Goal: Transaction & Acquisition: Purchase product/service

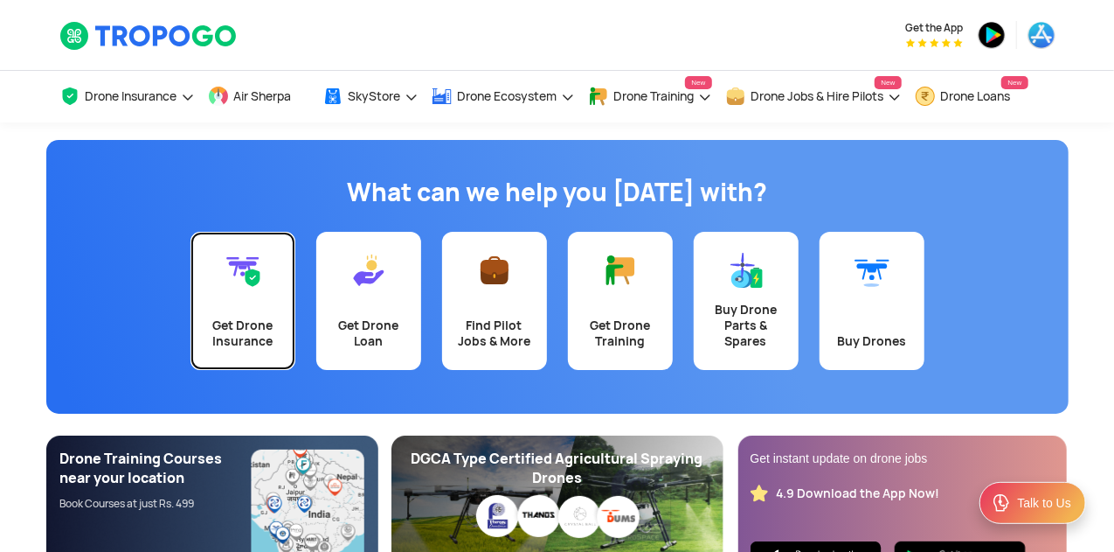
click at [252, 307] on link "Get Drone Insurance" at bounding box center [243, 301] width 105 height 138
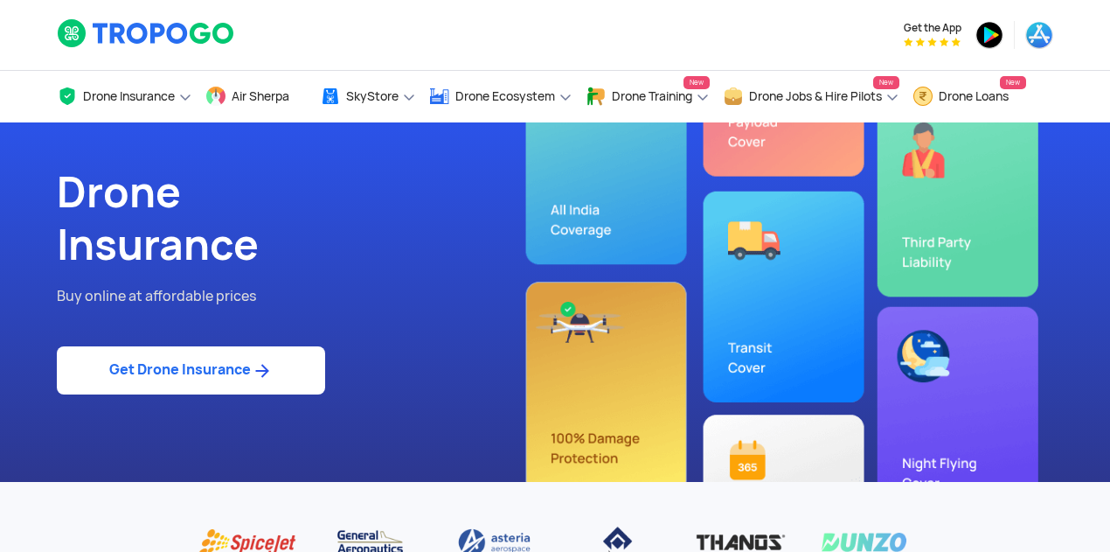
click at [217, 377] on link "Get Drone Insurance" at bounding box center [191, 370] width 268 height 48
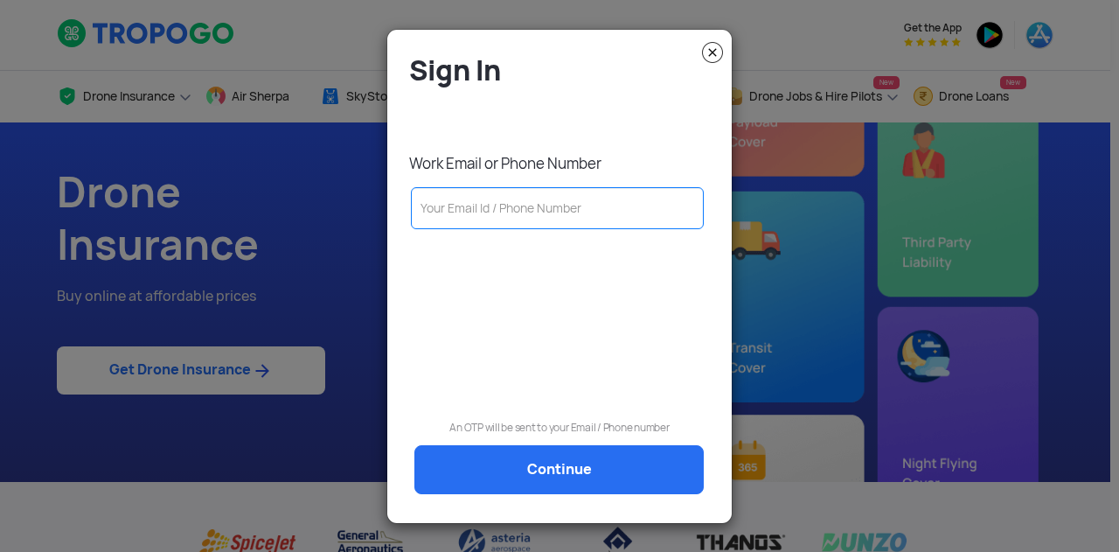
click at [545, 216] on input "text" at bounding box center [557, 208] width 293 height 42
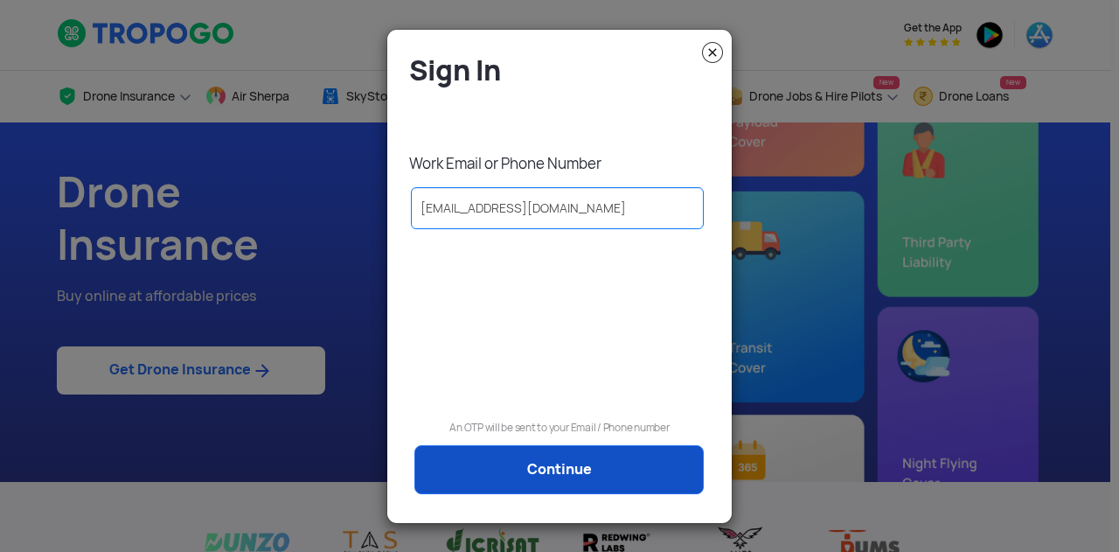
type input "krupa.sagar@redwinglabs.in"
click at [542, 453] on link "Continue" at bounding box center [558, 469] width 289 height 49
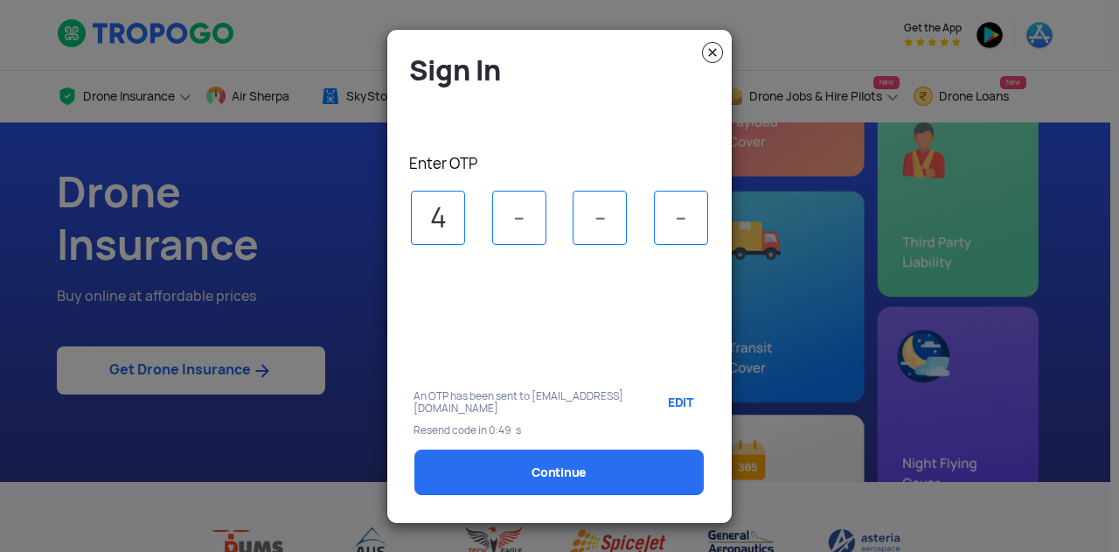
type input "4"
type input "2"
type input "0"
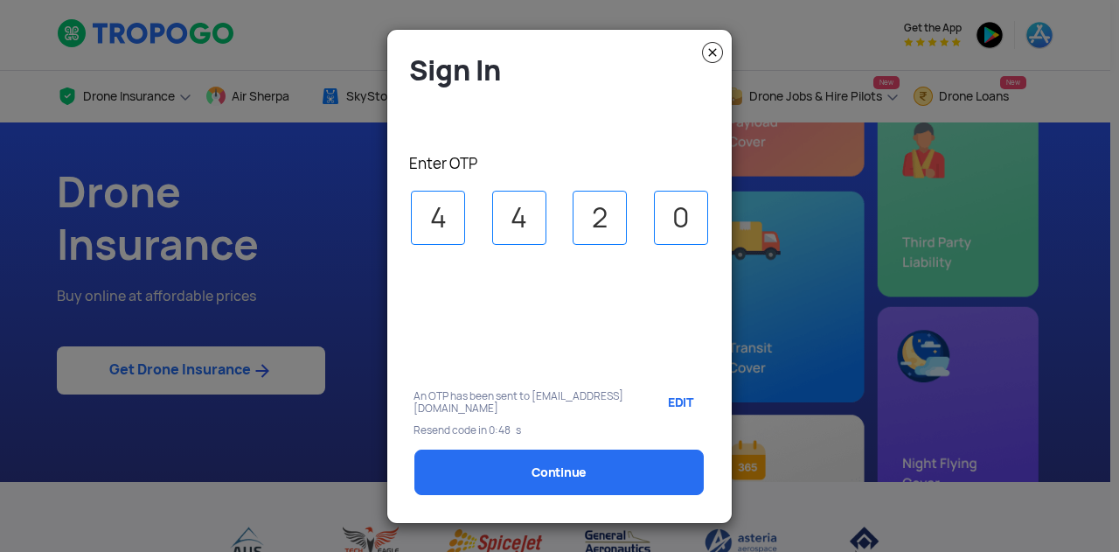
select select "1000000"
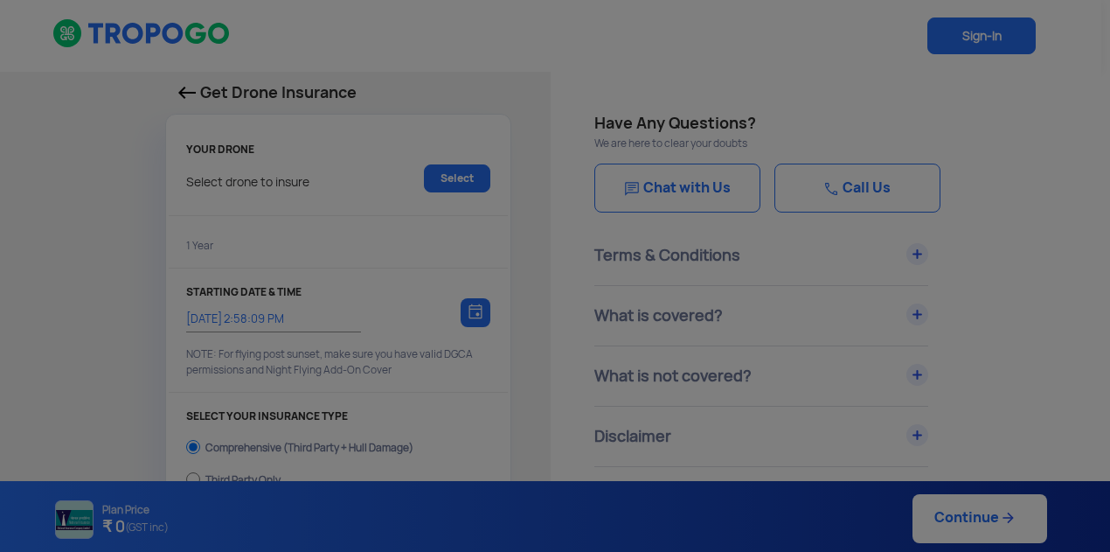
type input "12/9/2025, 3:08:00 PM"
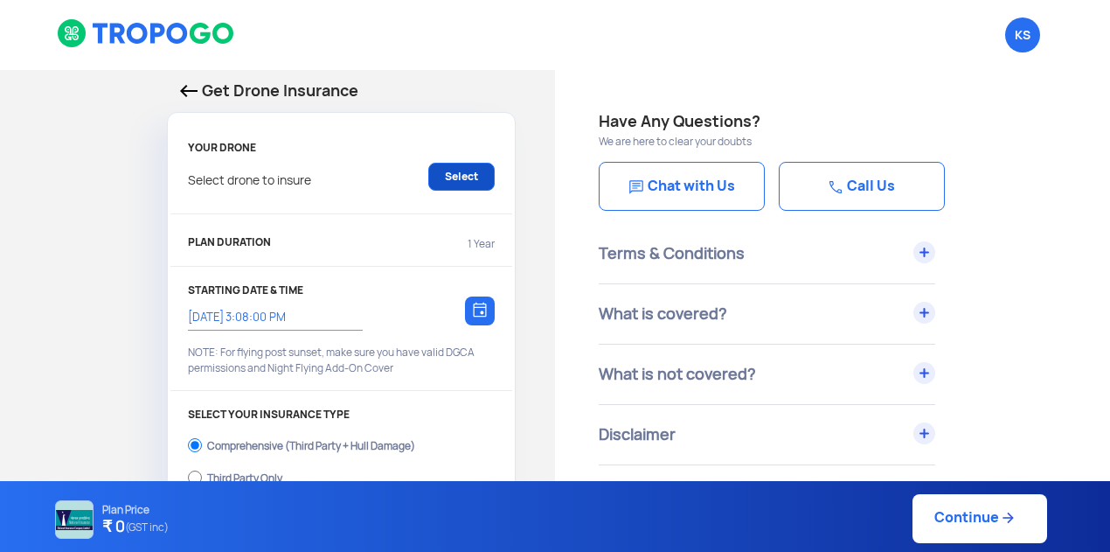
click at [449, 184] on link "Select" at bounding box center [461, 177] width 66 height 28
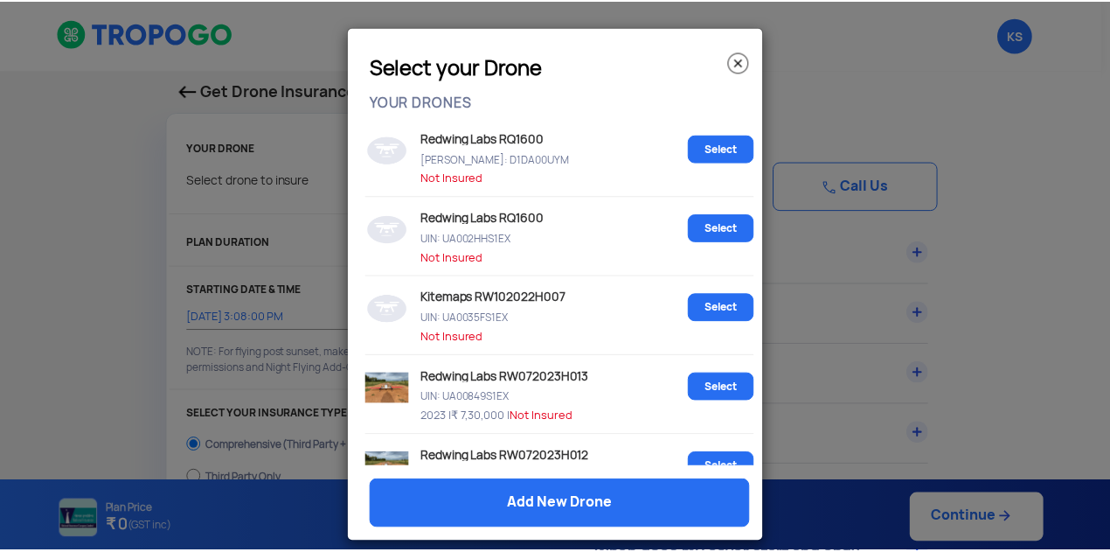
scroll to position [580, 0]
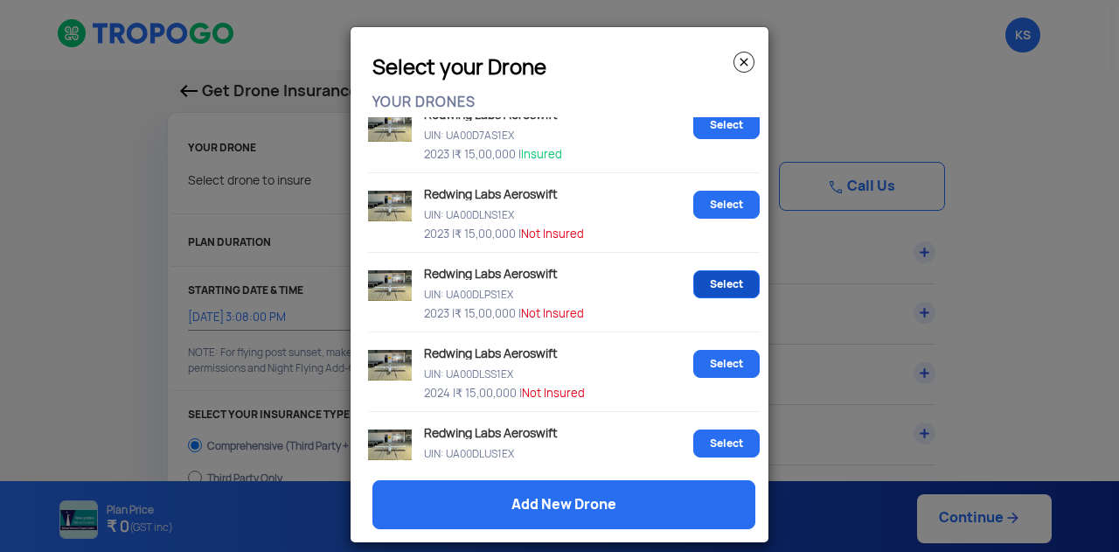
click at [699, 283] on link "Select" at bounding box center [726, 284] width 66 height 28
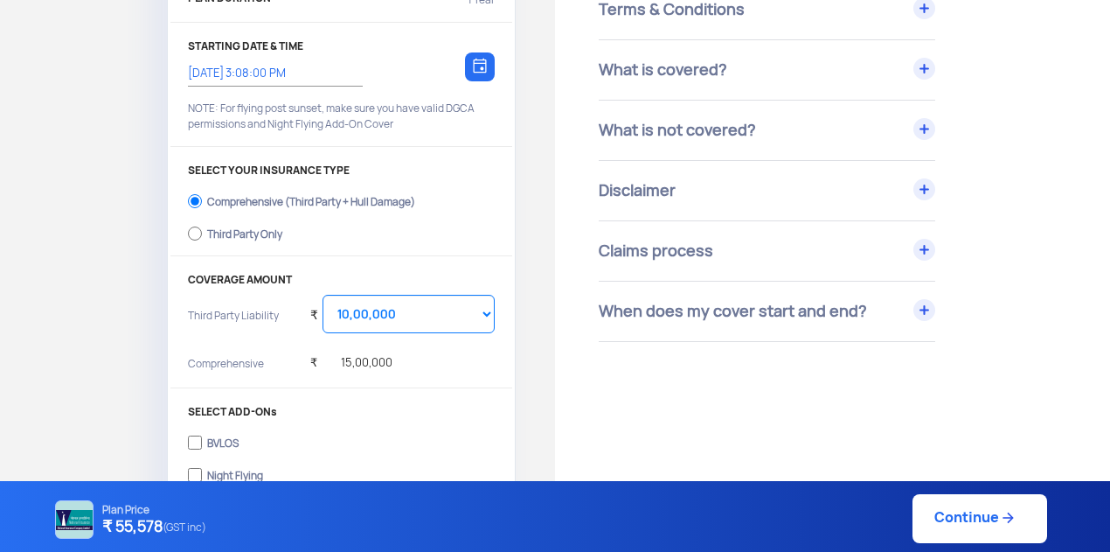
scroll to position [245, 0]
click at [196, 235] on input "Third Party Only" at bounding box center [195, 232] width 14 height 24
radio input "true"
select select "2000000"
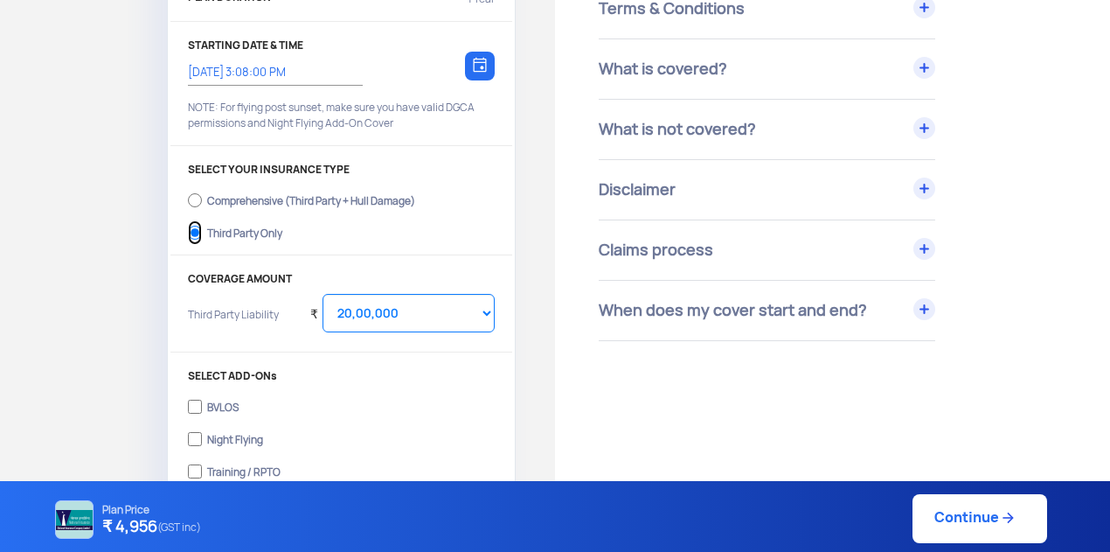
scroll to position [396, 0]
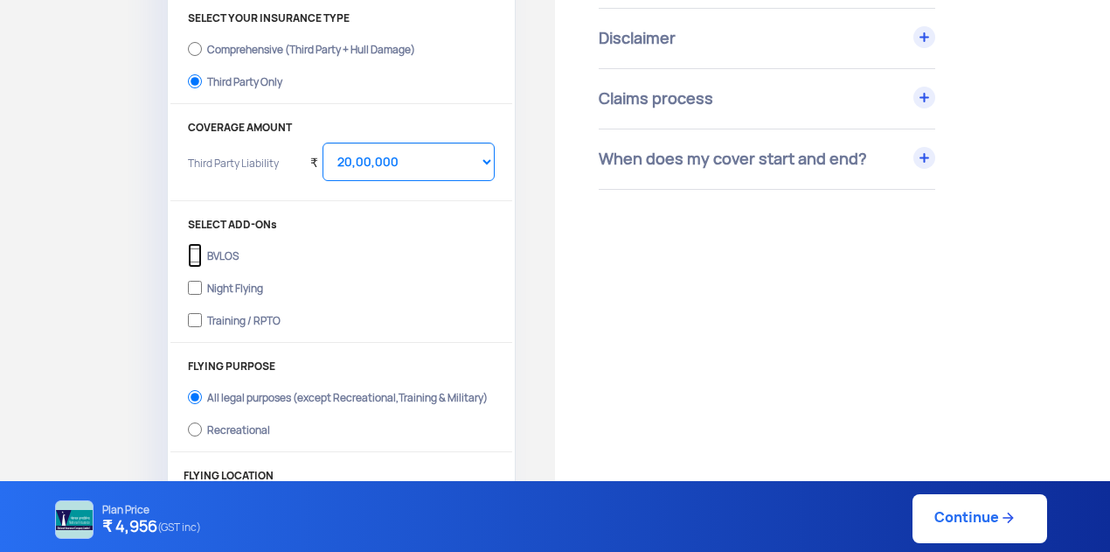
click at [194, 262] on input "BVLOS" at bounding box center [195, 255] width 14 height 24
checkbox input "true"
click at [194, 280] on input "Night Flying" at bounding box center [195, 287] width 14 height 24
checkbox input "true"
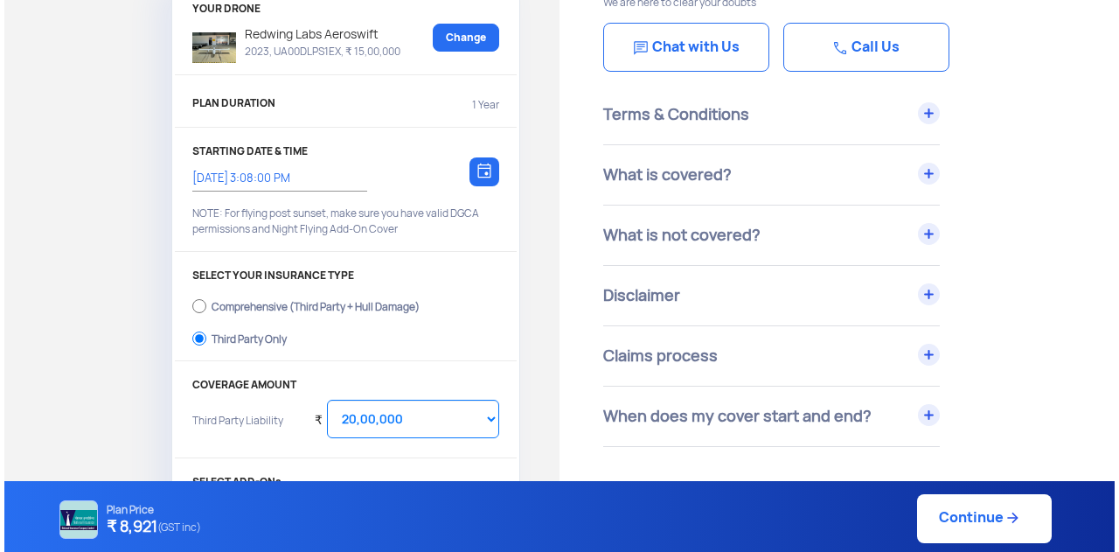
scroll to position [0, 0]
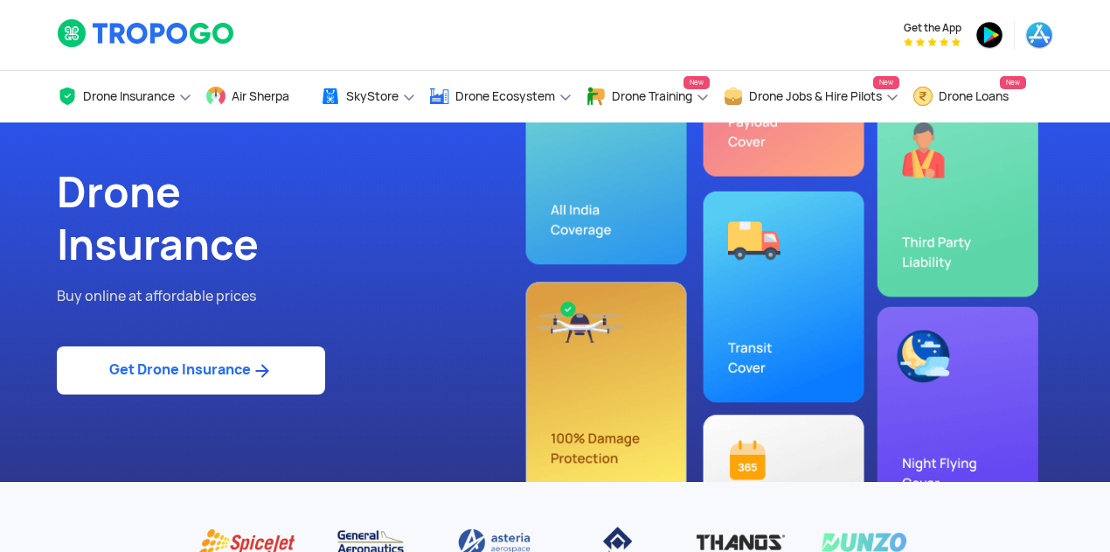
click at [234, 359] on link "Get Drone Insurance" at bounding box center [191, 370] width 268 height 48
select select "1000000"
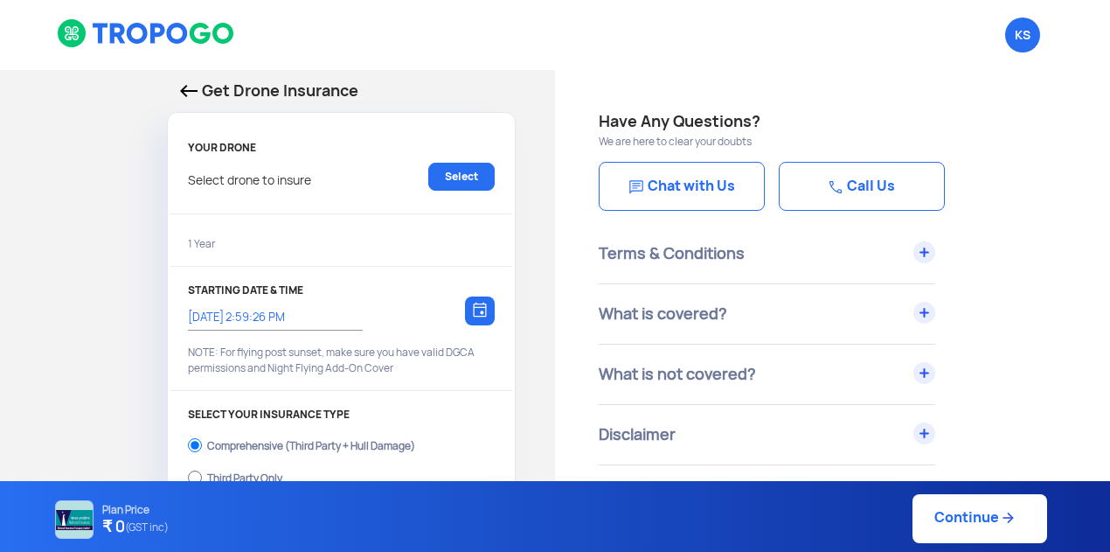
type input "12/9/2025, 3:09:00 PM"
click at [436, 184] on link "Select" at bounding box center [461, 177] width 66 height 28
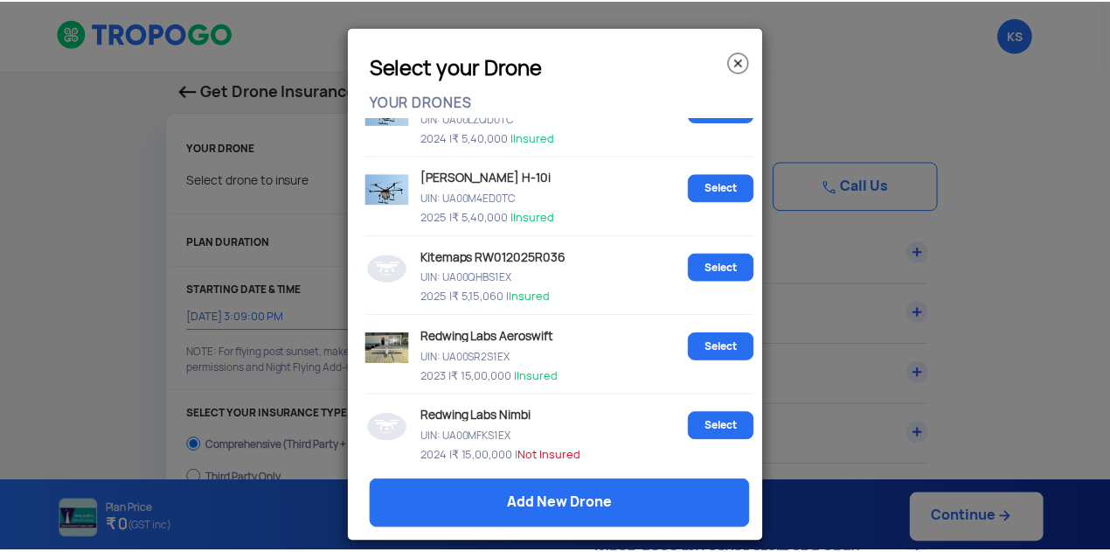
scroll to position [16, 0]
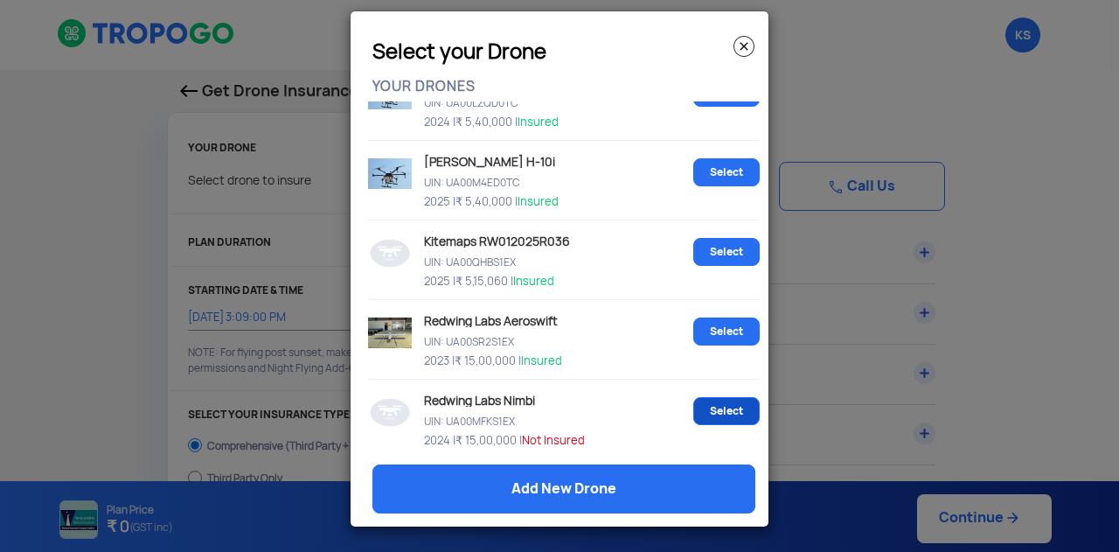
click at [706, 401] on link "Select" at bounding box center [726, 411] width 66 height 28
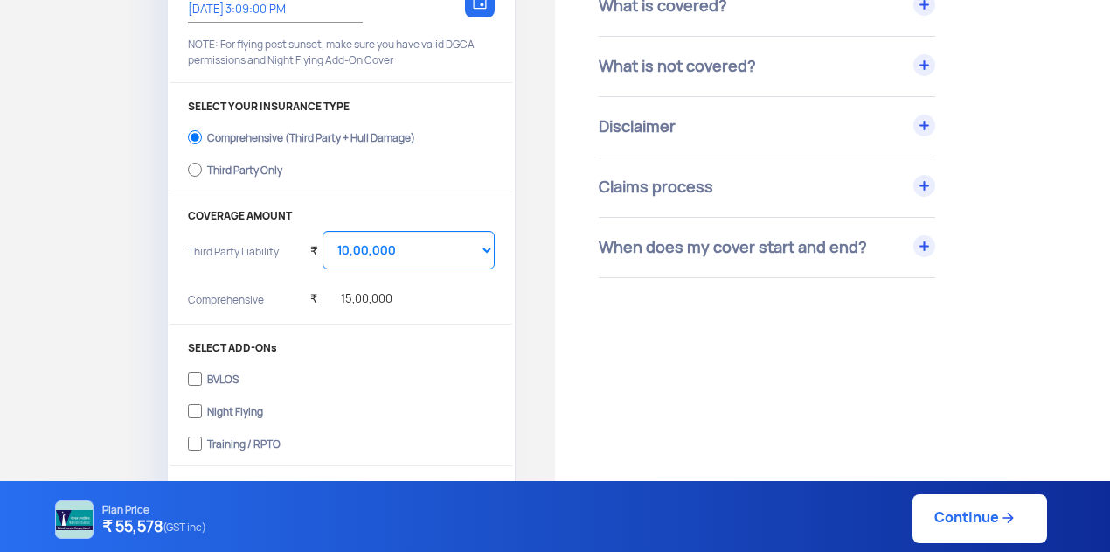
scroll to position [309, 0]
click at [198, 173] on input "Third Party Only" at bounding box center [195, 168] width 14 height 24
radio input "true"
select select "2000000"
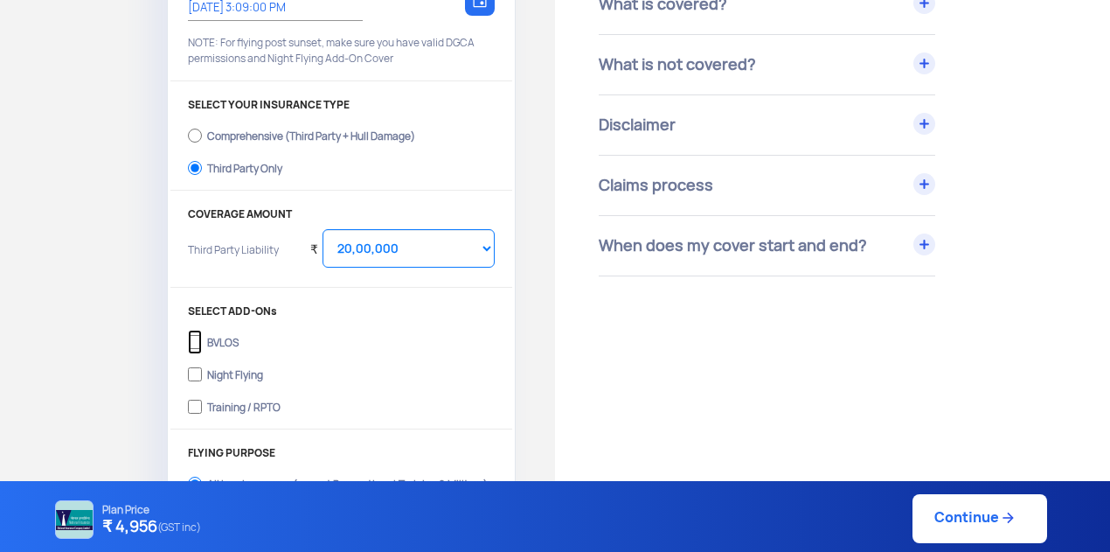
click at [196, 341] on input "BVLOS" at bounding box center [195, 342] width 14 height 24
checkbox input "true"
click at [198, 373] on input "Night Flying" at bounding box center [195, 374] width 14 height 24
checkbox input "true"
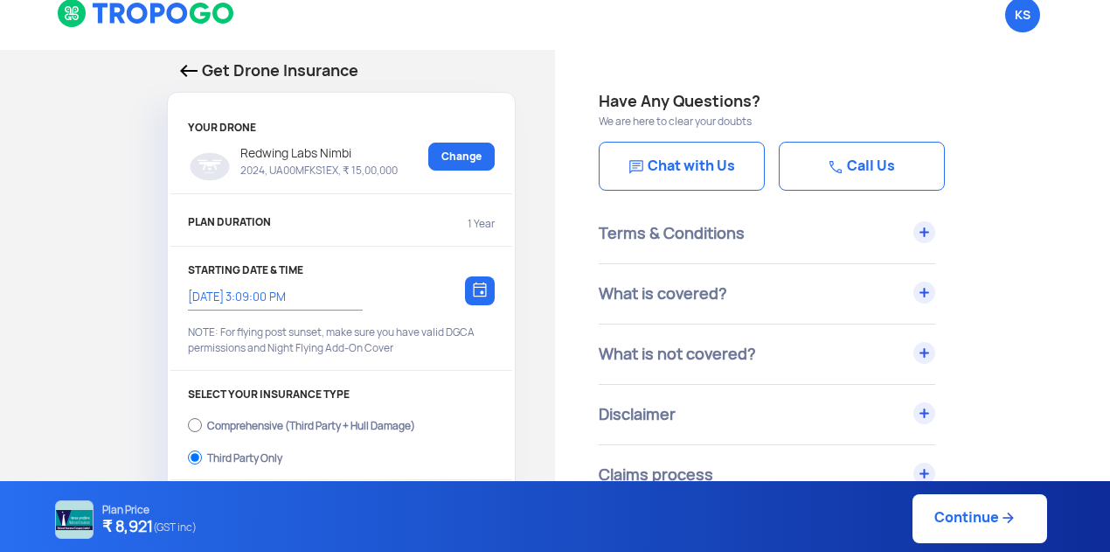
scroll to position [19, 0]
click at [939, 516] on link "Continue" at bounding box center [979, 518] width 135 height 49
type input "12/9/2025, 3:10:00 PM"
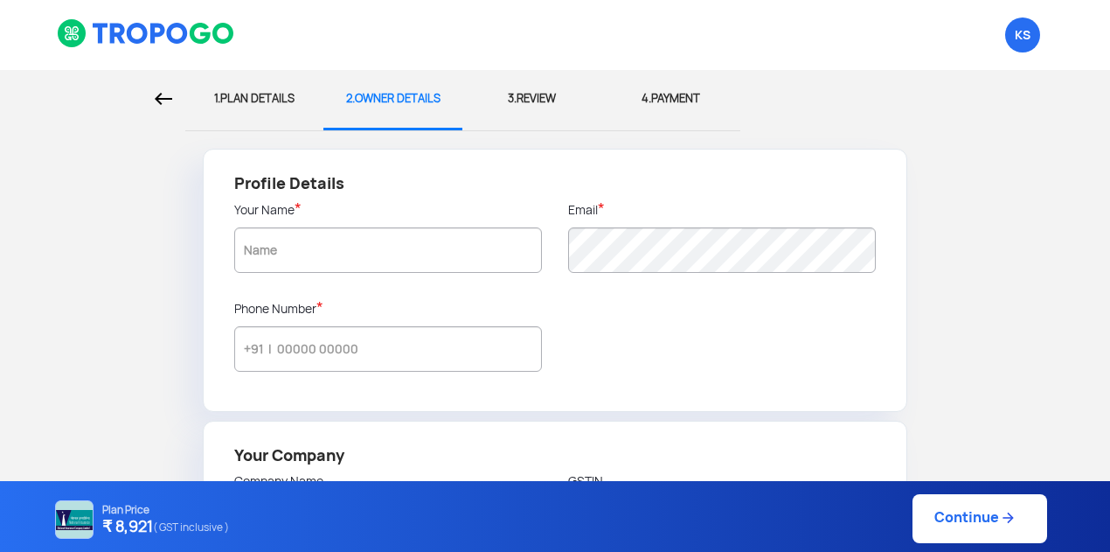
type input "Krupa Sagar"
type input "9686408004"
type input "Kitemaps Aerial Mapping Services Private Ltd"
type input "29AAGCK9438F1Z4"
type input "Kitemaps Aerial Mapping Services Private Ltd"
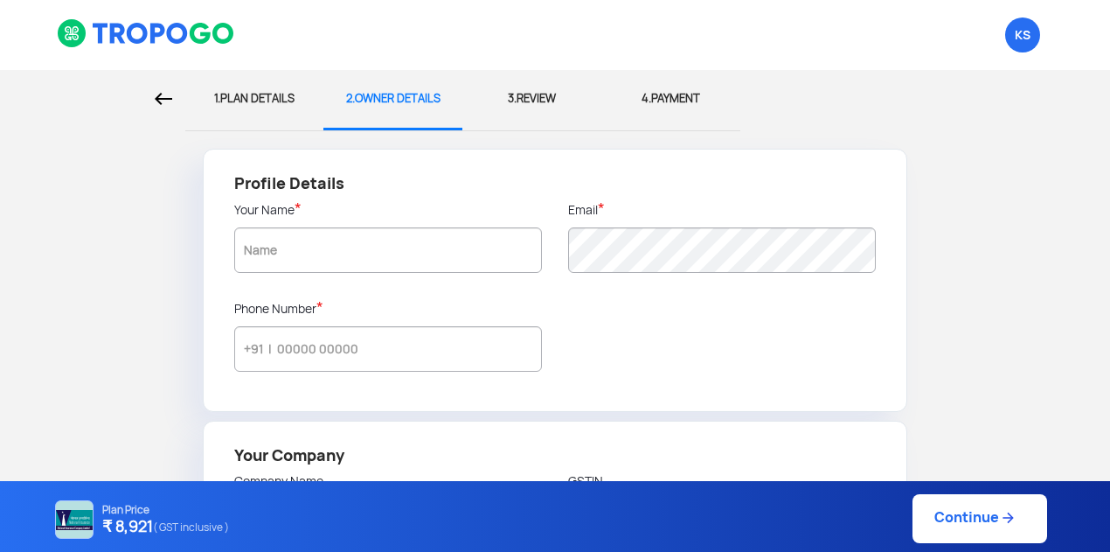
type input "Plot no 25, Hi-Tech Aerospace and Defence Park, KIADB Industrial Area, Bhatra-M…"
type input "562110"
type input "Bangalore Rural"
type input "Karnataka"
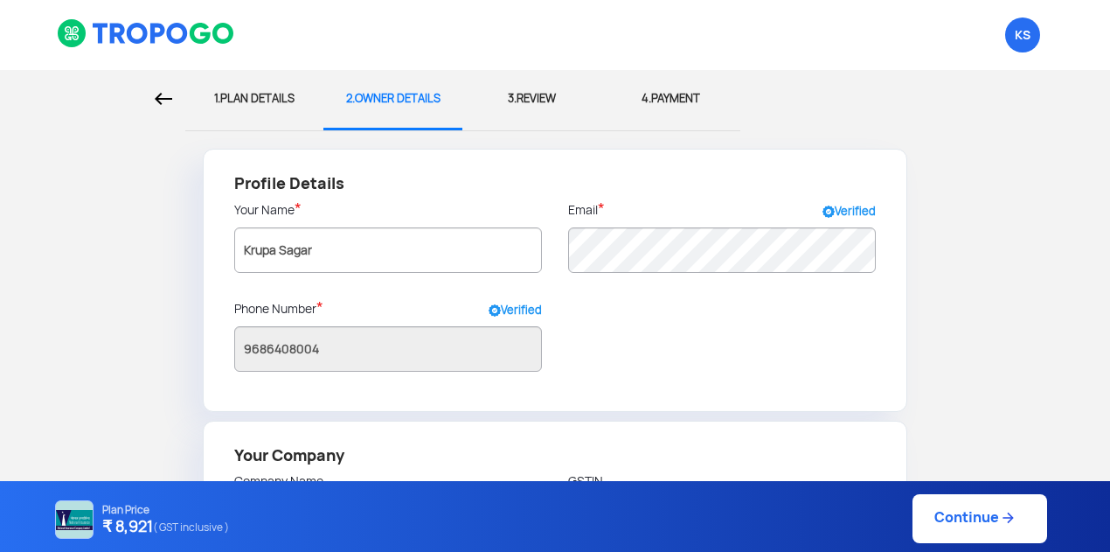
select select "1000000"
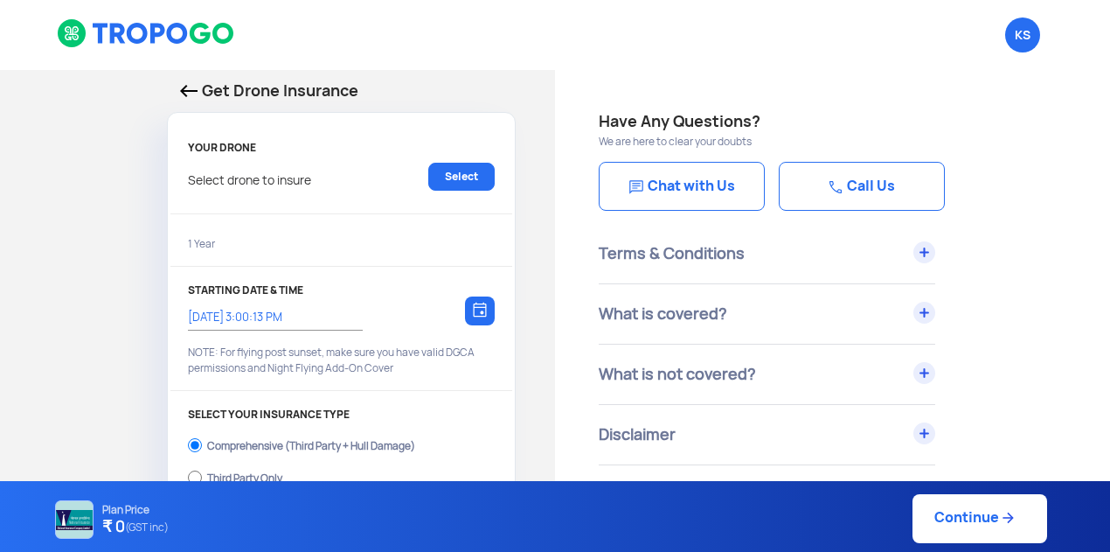
scroll to position [19, 0]
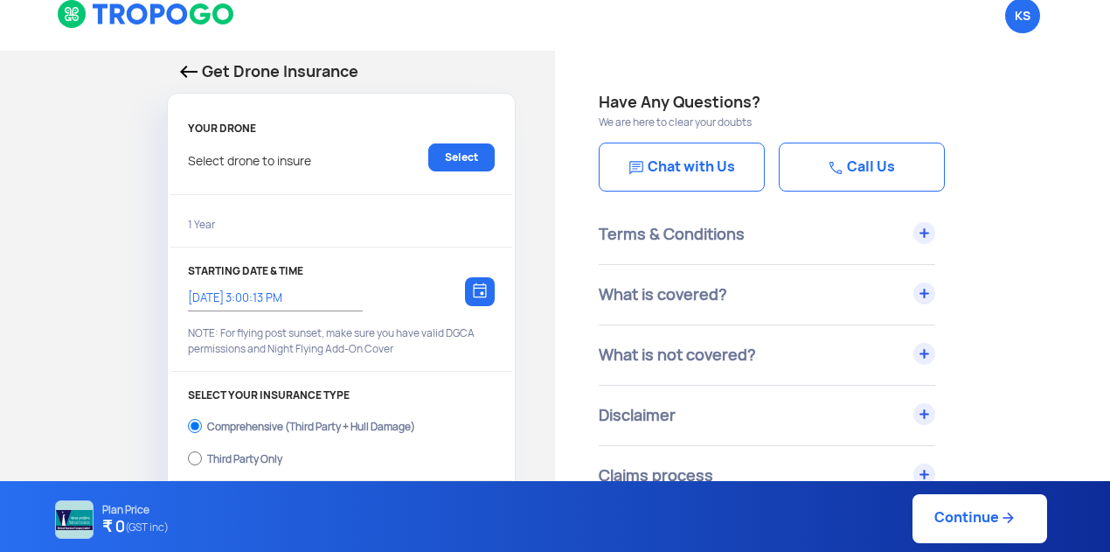
type input "12/9/2025, 3:10:00 PM"
radio input "false"
radio input "true"
select select "2000000"
checkbox input "true"
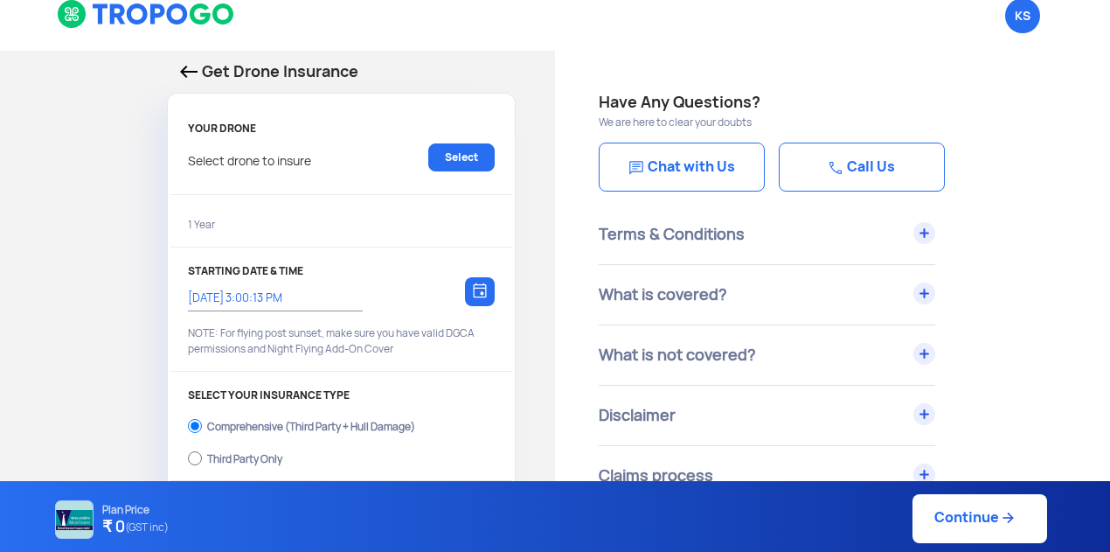
checkbox input "true"
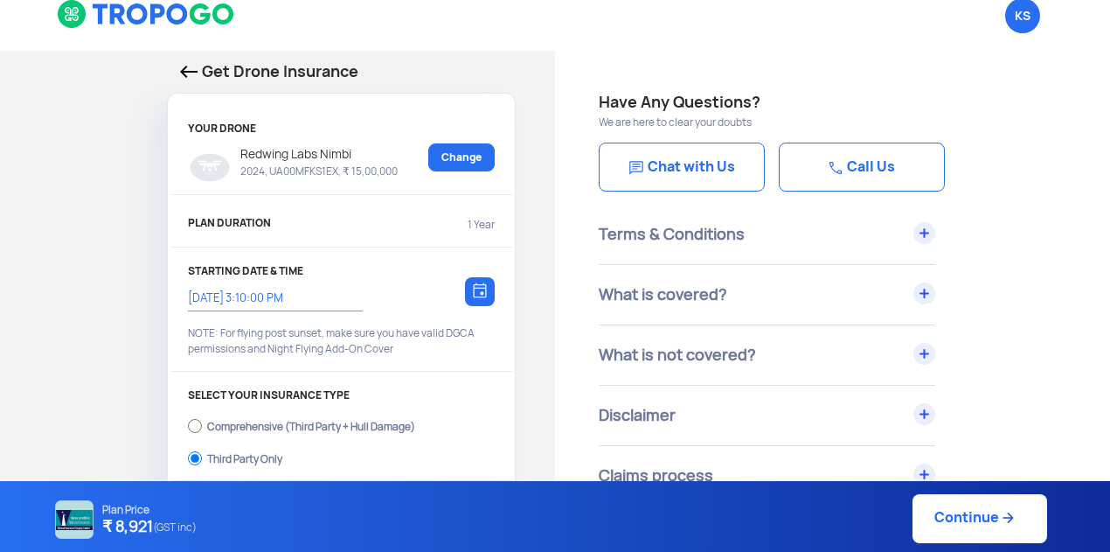
drag, startPoint x: 366, startPoint y: 69, endPoint x: 285, endPoint y: 78, distance: 81.8
click at [285, 78] on p "Get Drone Insurance" at bounding box center [341, 71] width 323 height 24
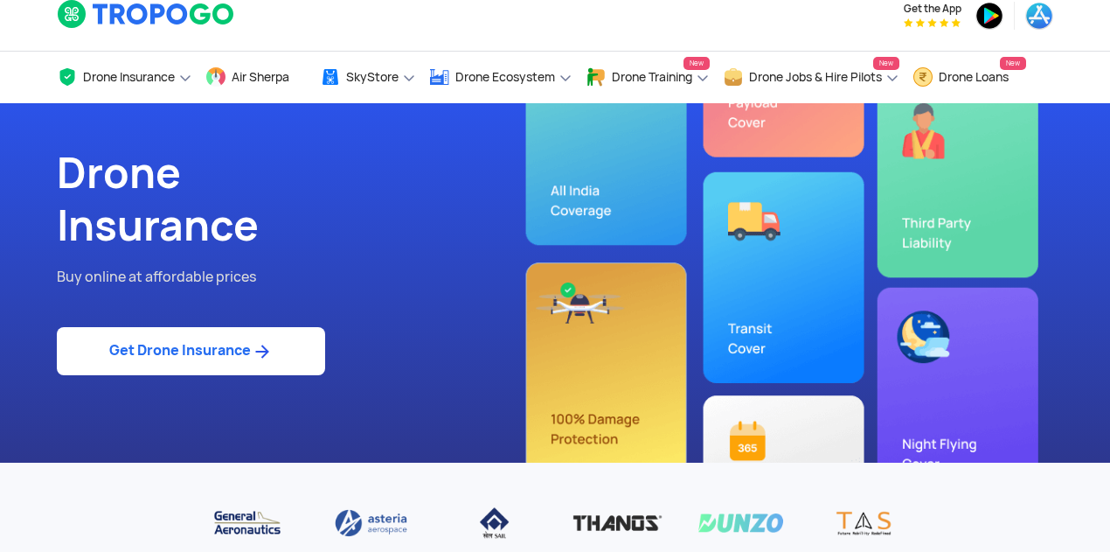
click at [231, 342] on link "Get Drone Insurance" at bounding box center [191, 351] width 268 height 48
select select "1000000"
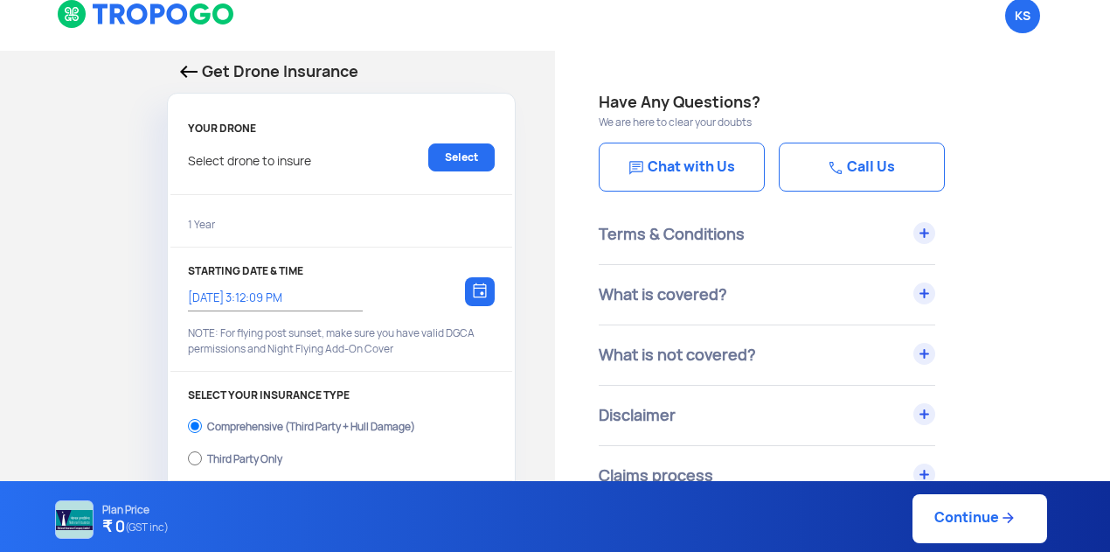
type input "12/9/2025, 3:10:00 PM"
radio input "false"
radio input "true"
select select "2000000"
checkbox input "true"
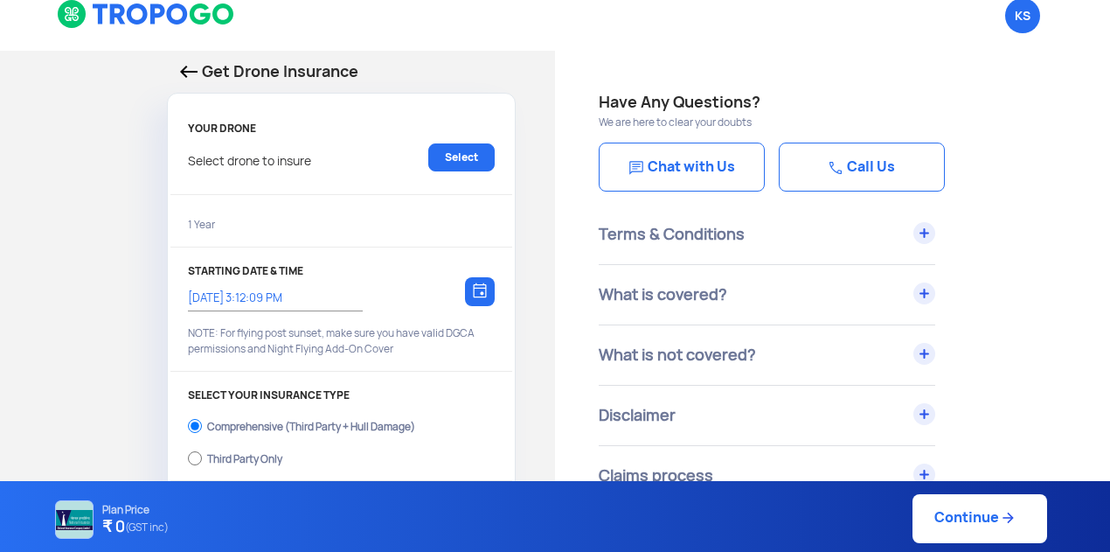
checkbox input "true"
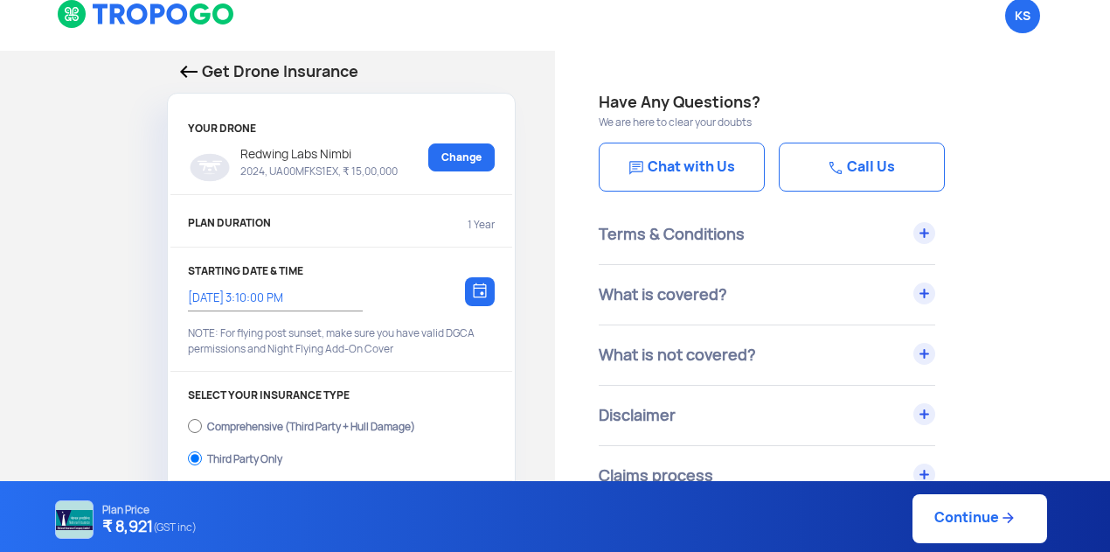
drag, startPoint x: 364, startPoint y: 73, endPoint x: 287, endPoint y: 81, distance: 78.3
click at [287, 81] on p "Get Drone Insurance" at bounding box center [341, 71] width 323 height 24
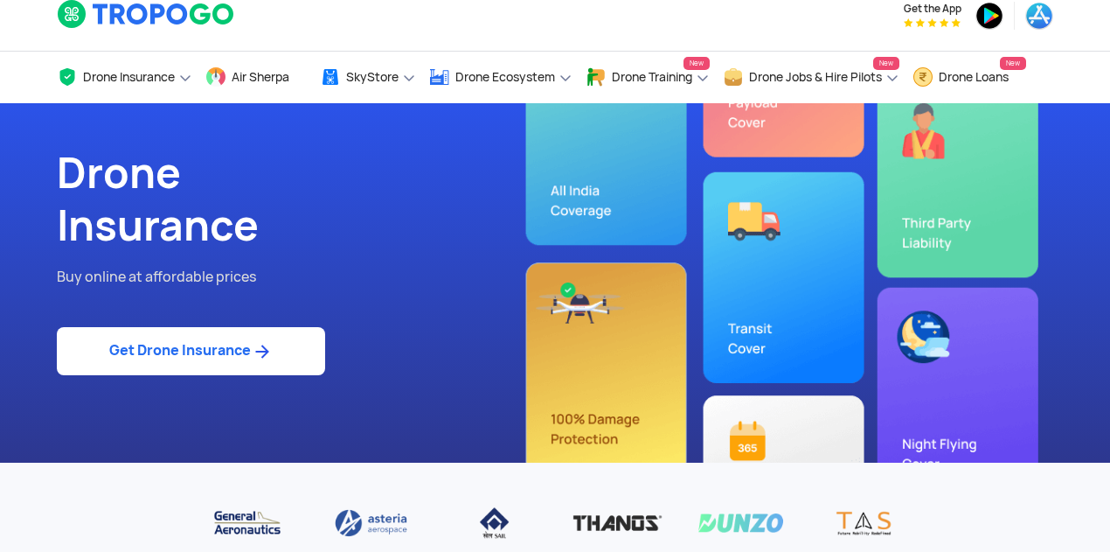
select select "1000000"
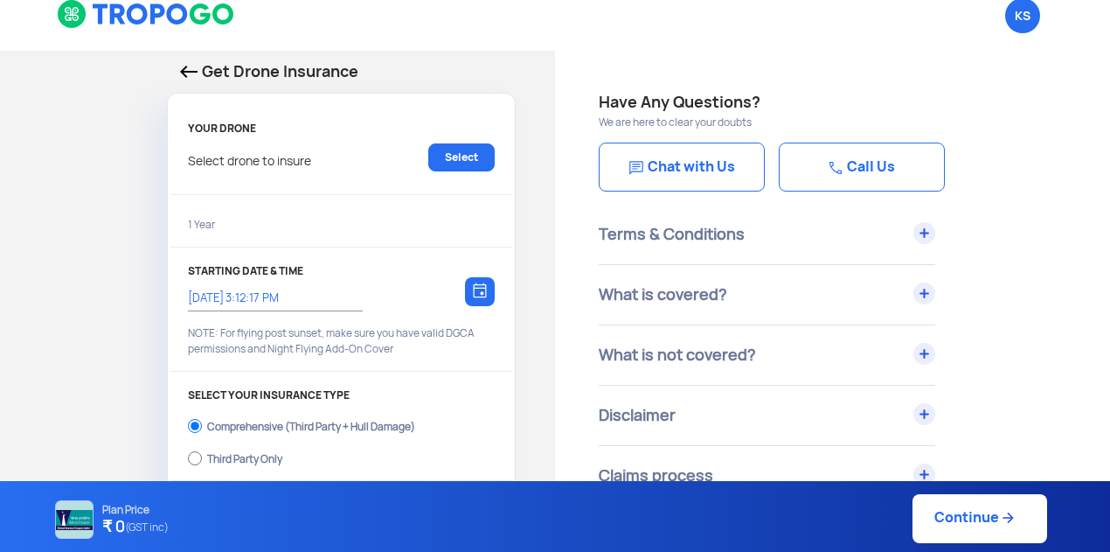
type input "12/9/2025, 3:10:00 PM"
radio input "false"
radio input "true"
select select "2000000"
checkbox input "true"
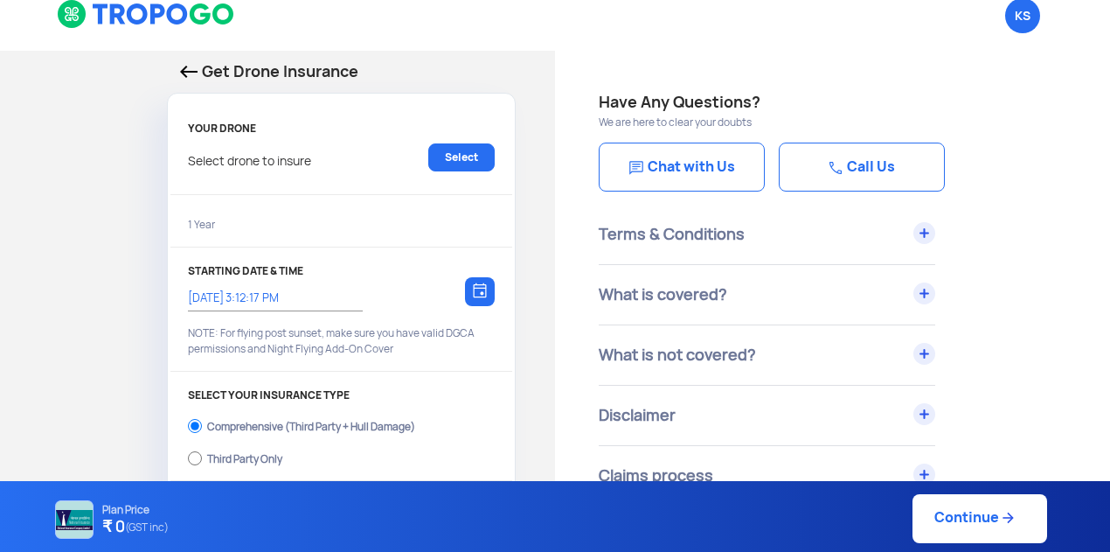
checkbox input "true"
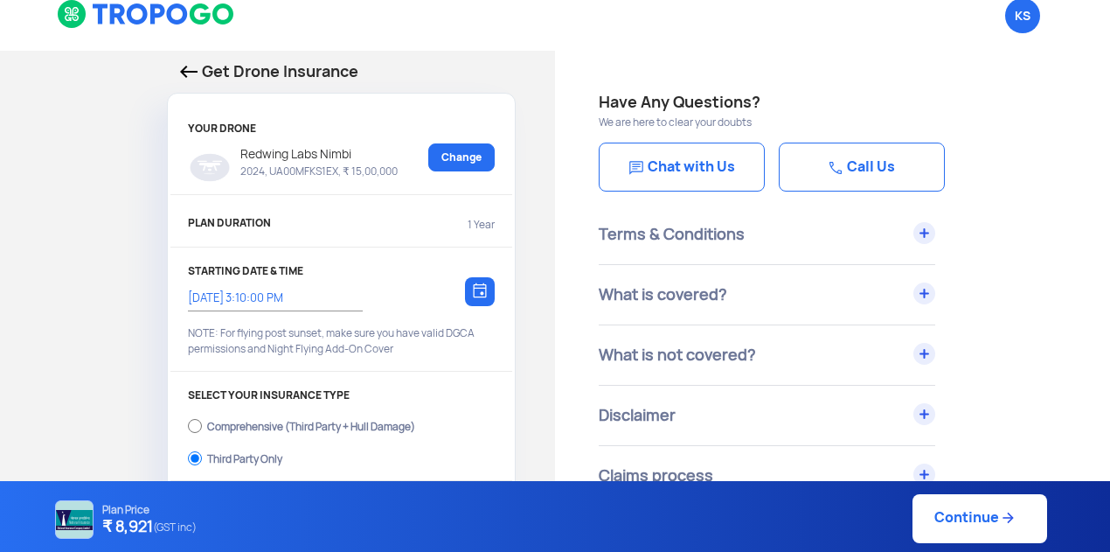
drag, startPoint x: 360, startPoint y: 72, endPoint x: 283, endPoint y: 78, distance: 77.2
click at [283, 78] on p "Get Drone Insurance" at bounding box center [341, 71] width 323 height 24
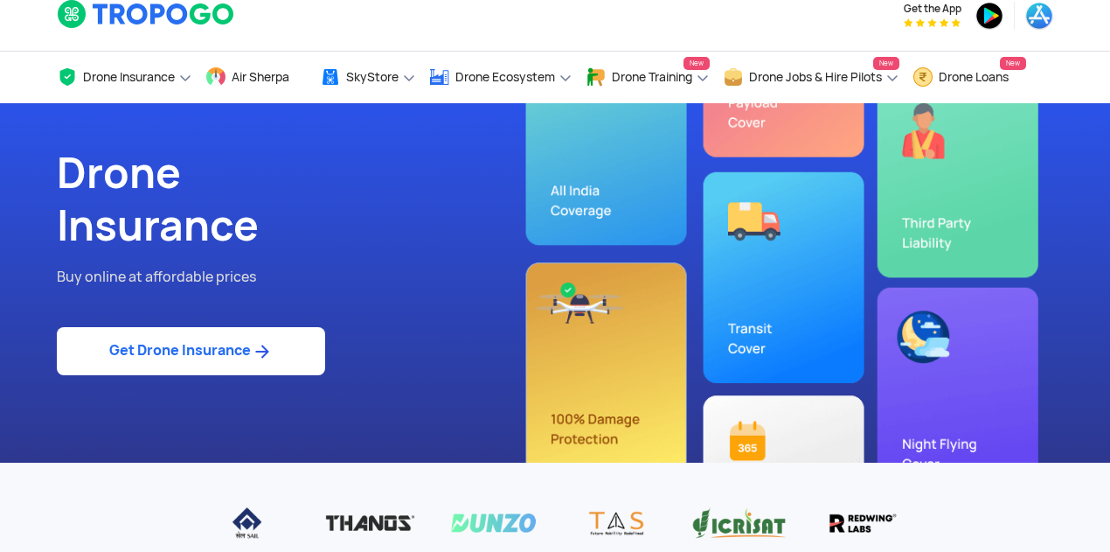
select select "1000000"
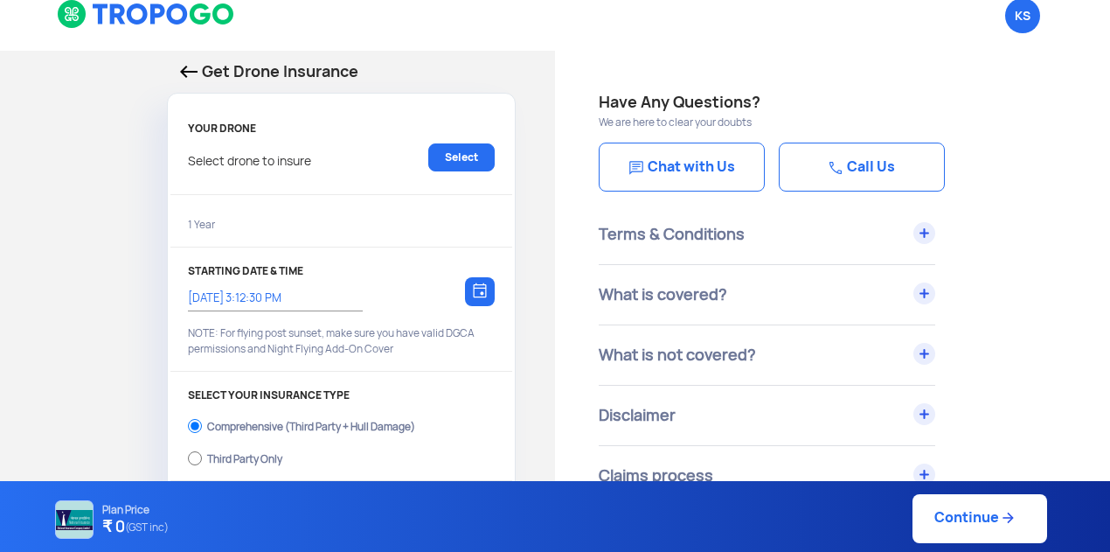
type input "12/9/2025, 3:10:00 PM"
radio input "false"
radio input "true"
select select "2000000"
checkbox input "true"
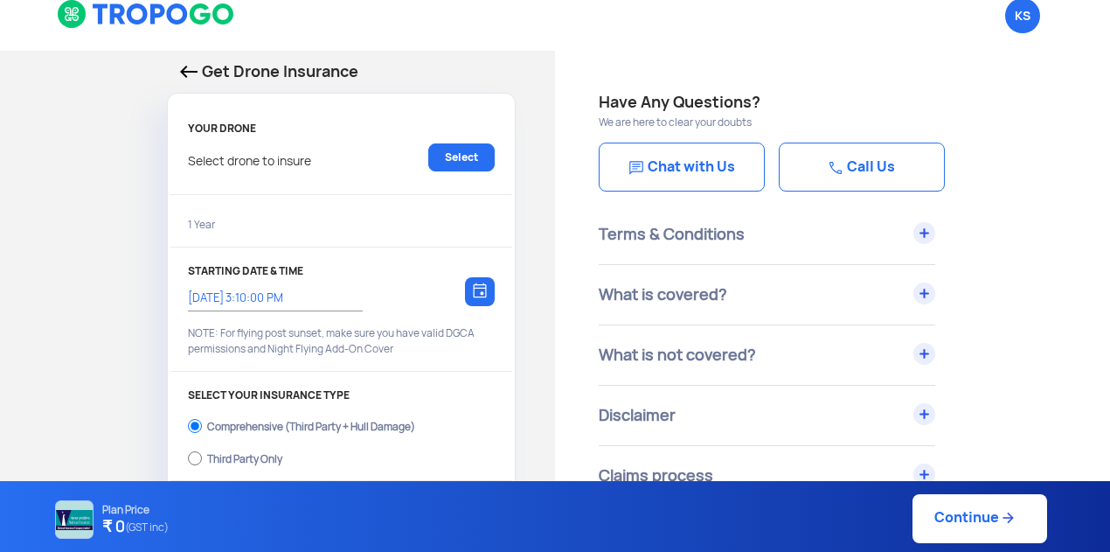
checkbox input "true"
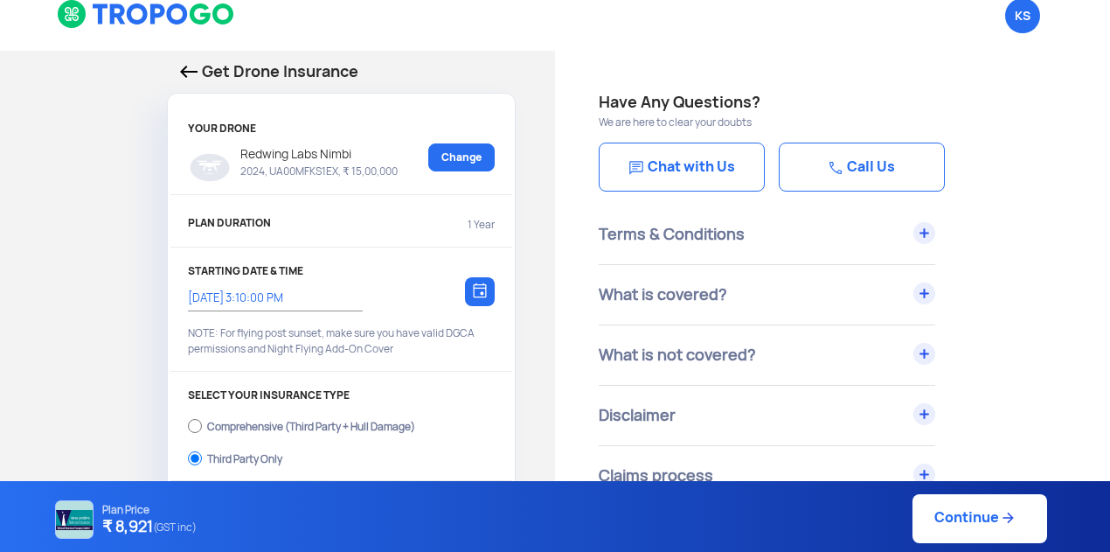
drag, startPoint x: 368, startPoint y: 73, endPoint x: 287, endPoint y: 74, distance: 81.3
click at [287, 74] on p "Get Drone Insurance" at bounding box center [341, 71] width 323 height 24
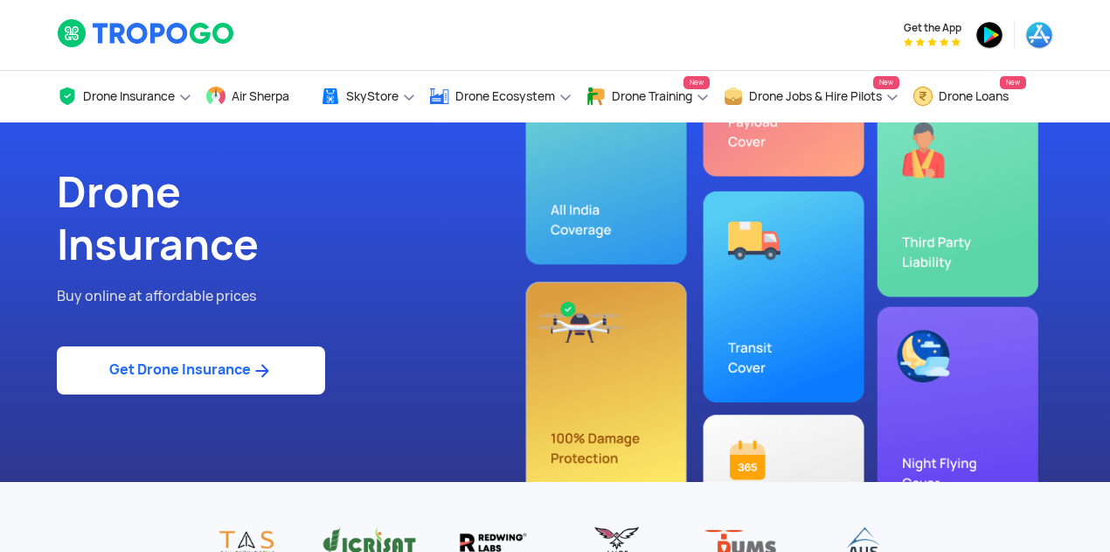
click at [185, 385] on link "Get Drone Insurance" at bounding box center [191, 370] width 268 height 48
select select "1000000"
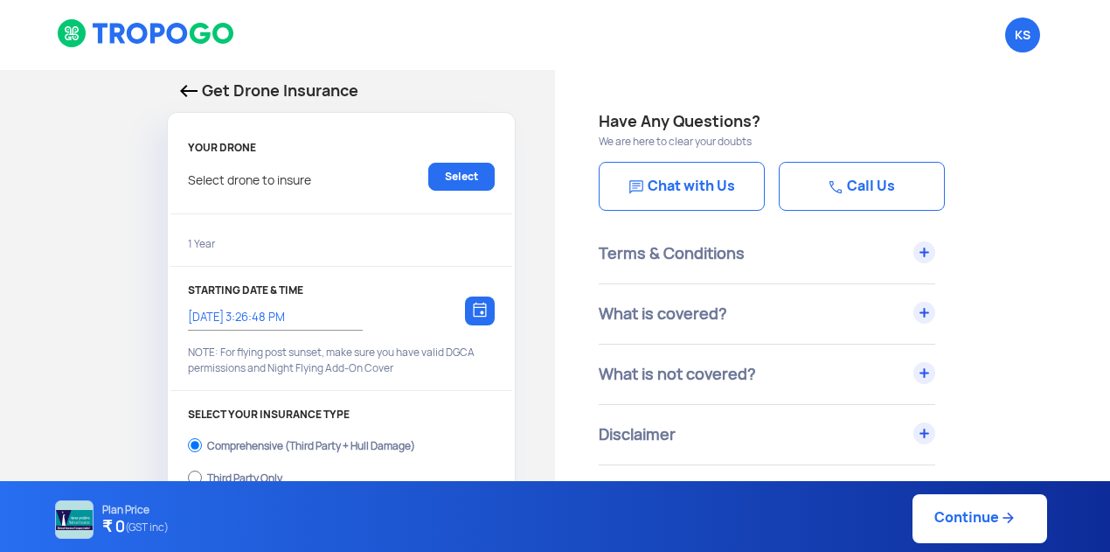
type input "12/9/2025, 3:10:00 PM"
radio input "false"
radio input "true"
select select "2000000"
checkbox input "true"
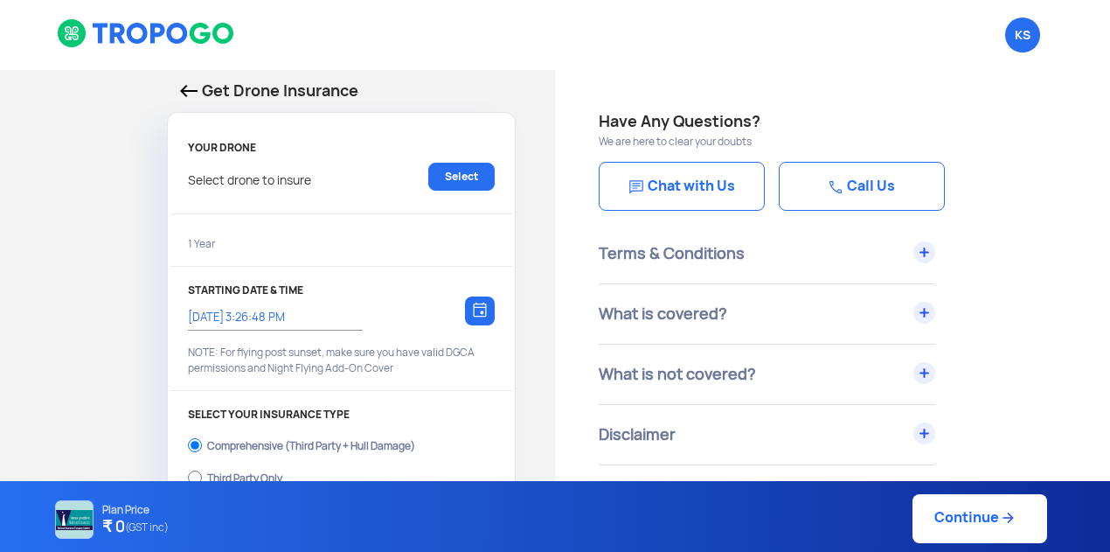
checkbox input "true"
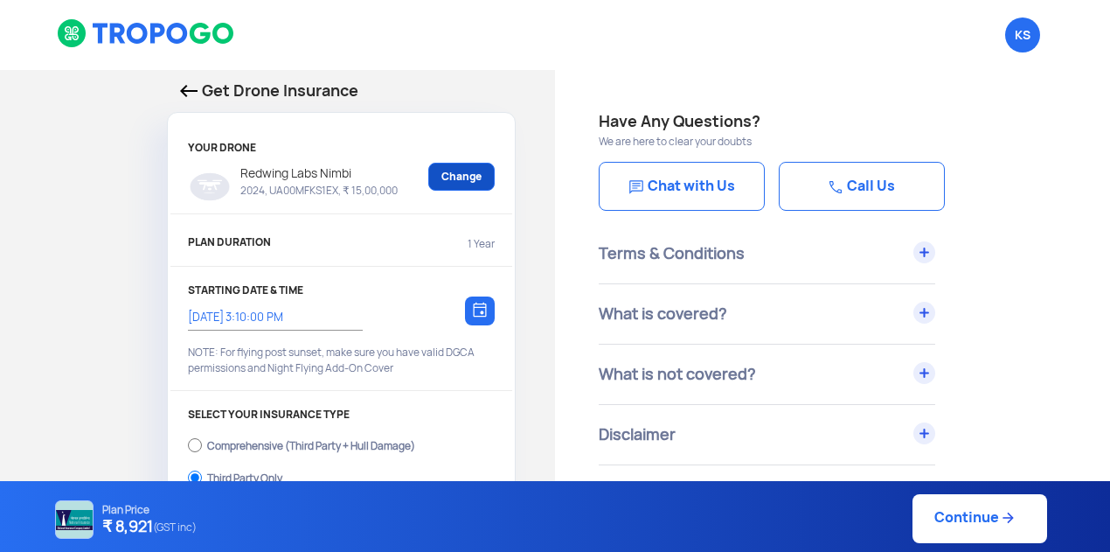
click at [458, 170] on link "Change" at bounding box center [461, 177] width 66 height 28
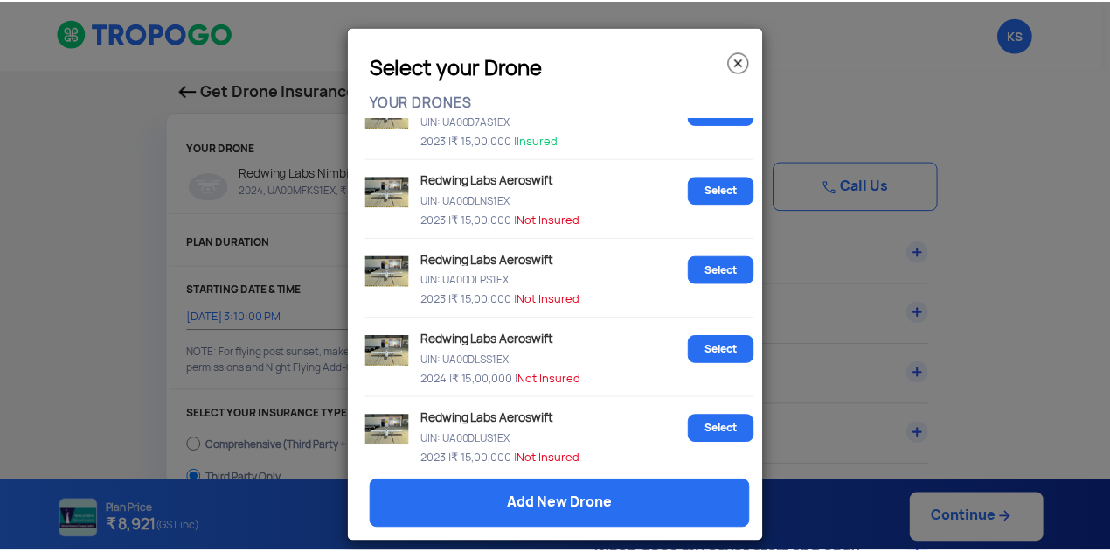
scroll to position [603, 0]
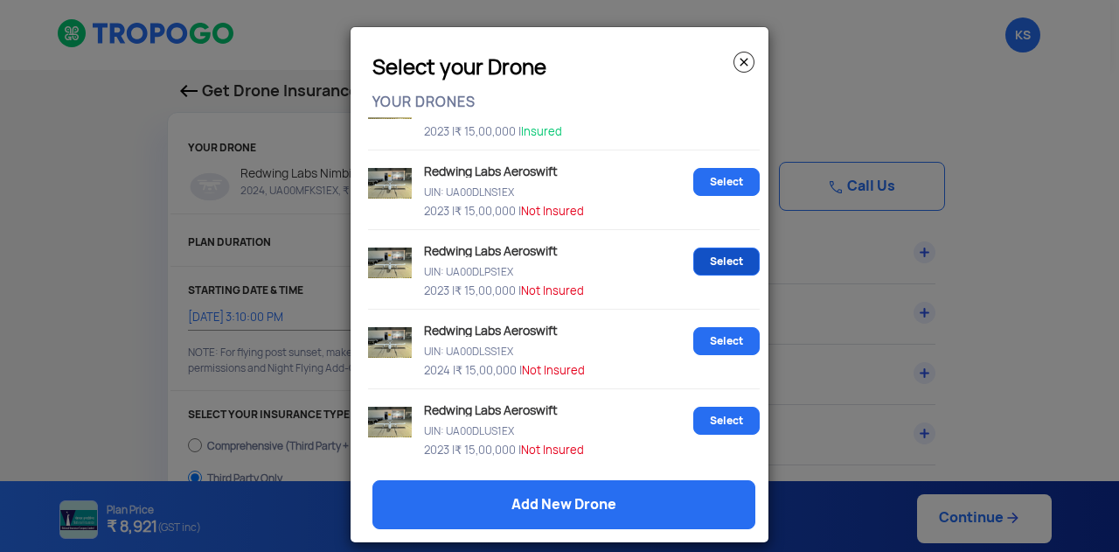
click at [693, 267] on link "Select" at bounding box center [726, 261] width 66 height 28
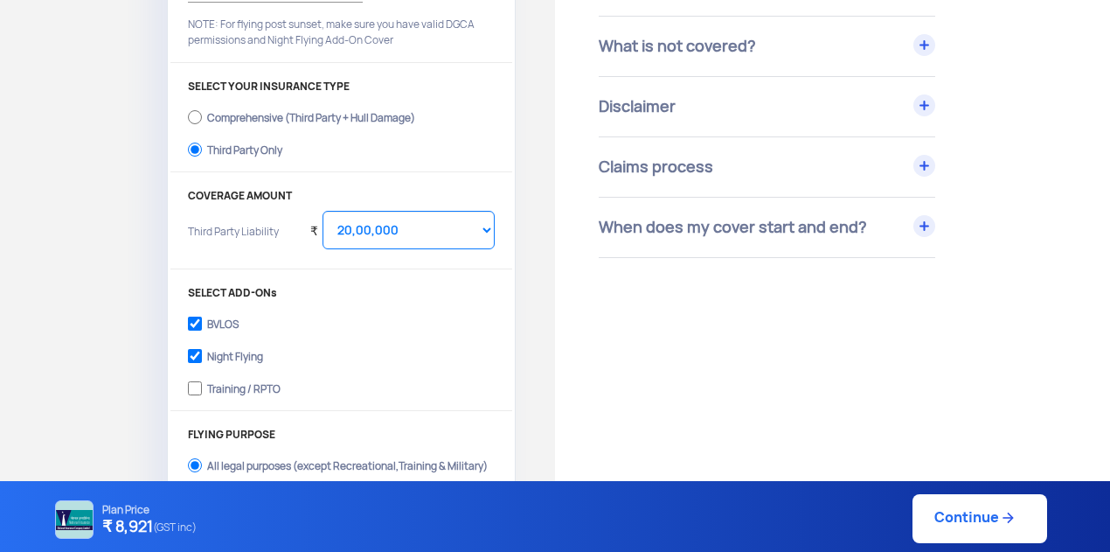
scroll to position [325, 0]
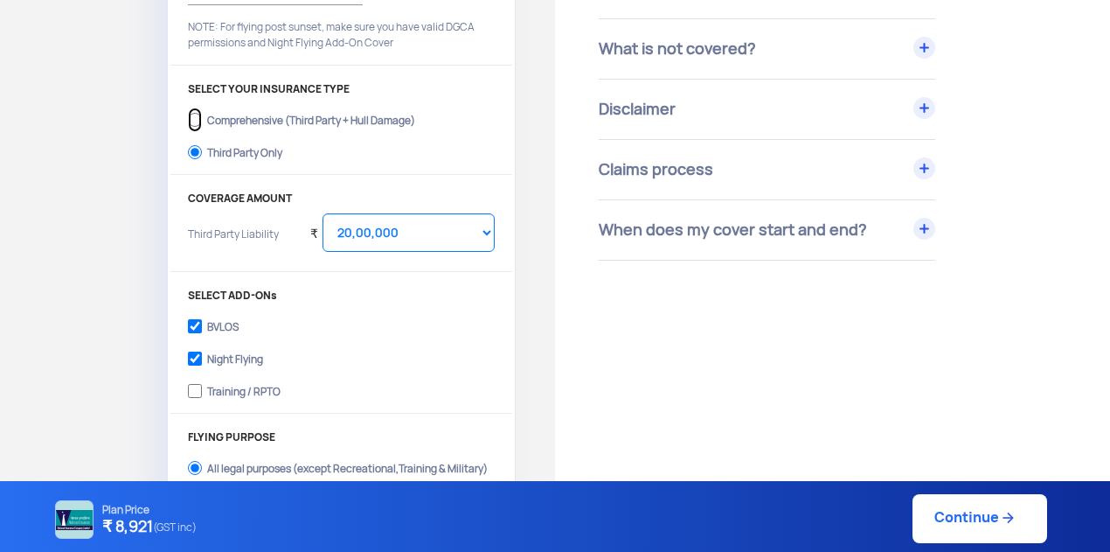
click at [198, 113] on input "Comprehensive (Third Party + Hull Damage)" at bounding box center [195, 120] width 14 height 24
radio input "true"
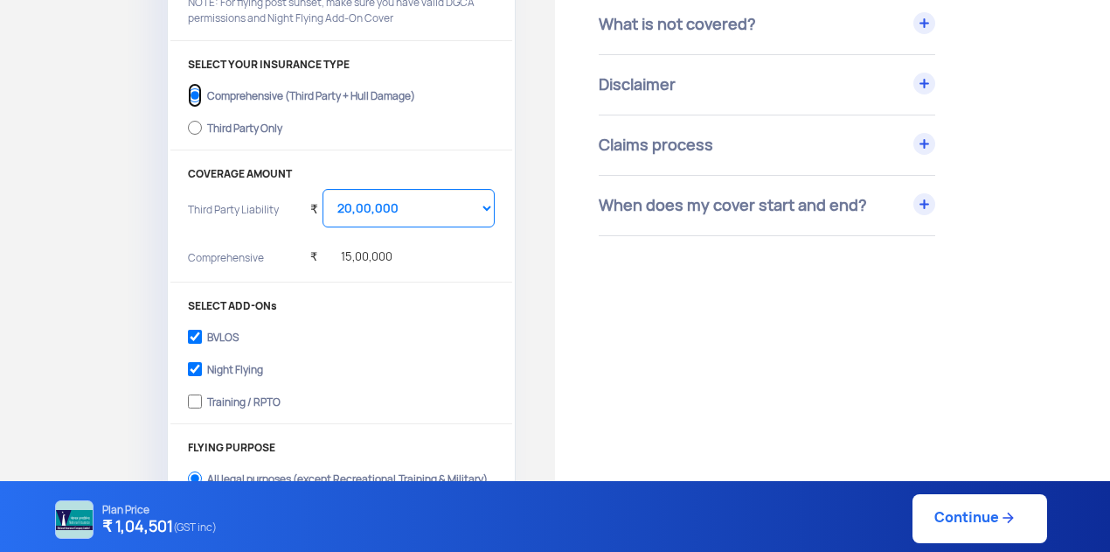
scroll to position [329, 0]
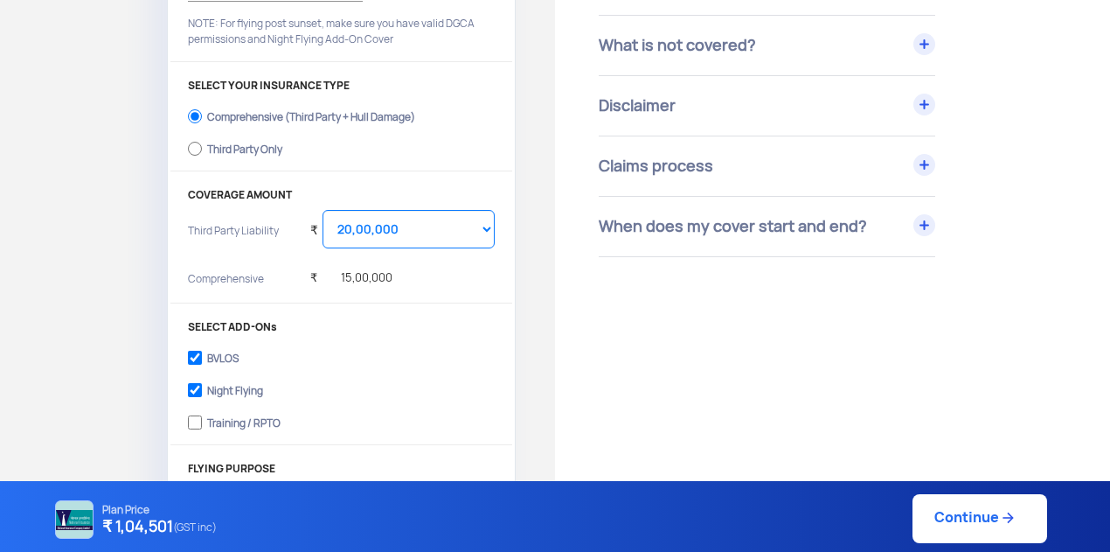
click at [201, 144] on label "Third Party Only" at bounding box center [341, 147] width 307 height 28
click at [201, 144] on input "Third Party Only" at bounding box center [195, 148] width 14 height 24
radio input "true"
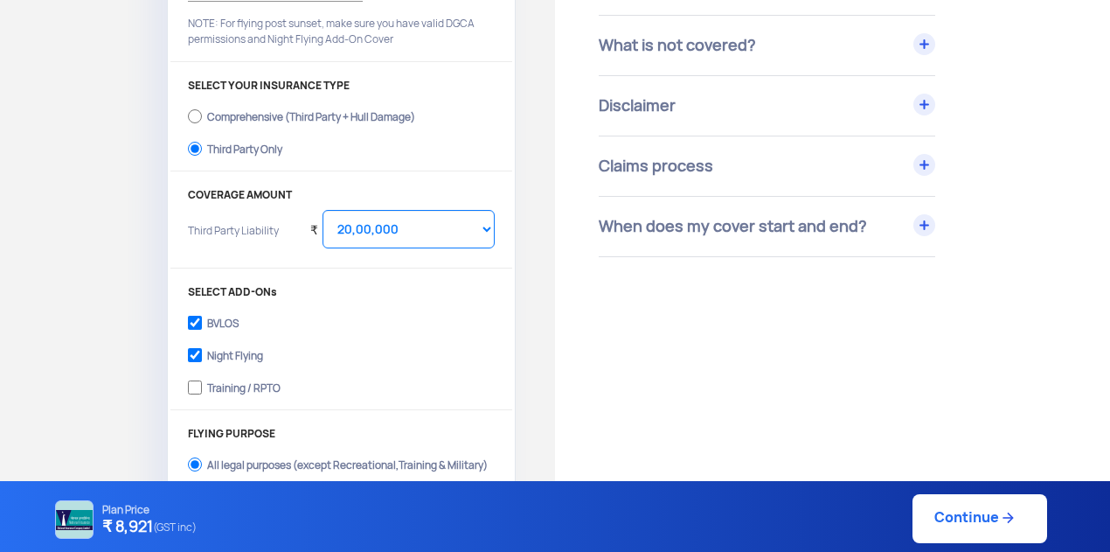
click at [202, 108] on label "Comprehensive (Third Party + Hull Damage)" at bounding box center [341, 115] width 307 height 28
click at [202, 108] on input "Comprehensive (Third Party + Hull Damage)" at bounding box center [195, 116] width 14 height 24
radio input "true"
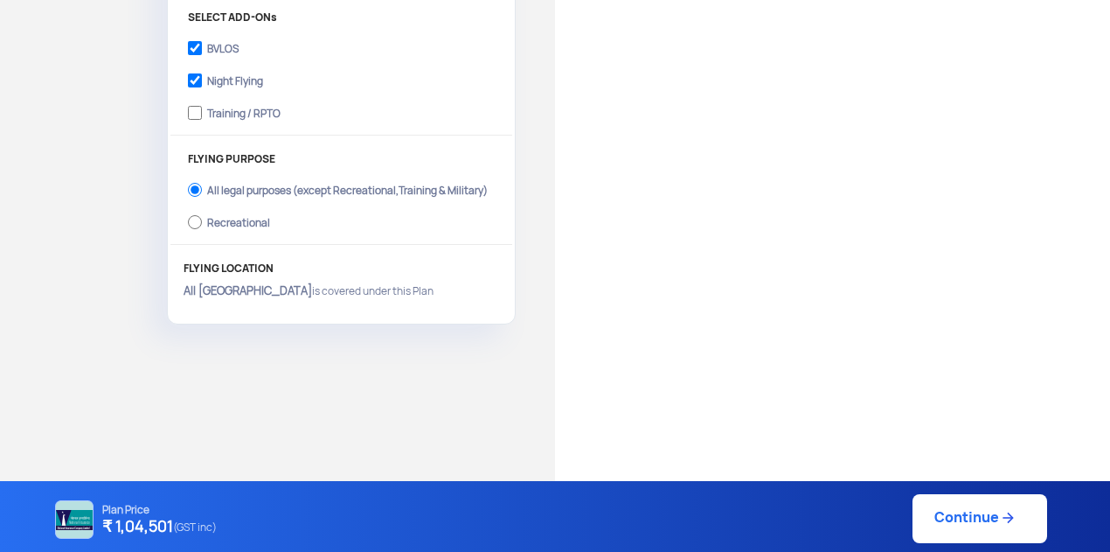
scroll to position [424, 0]
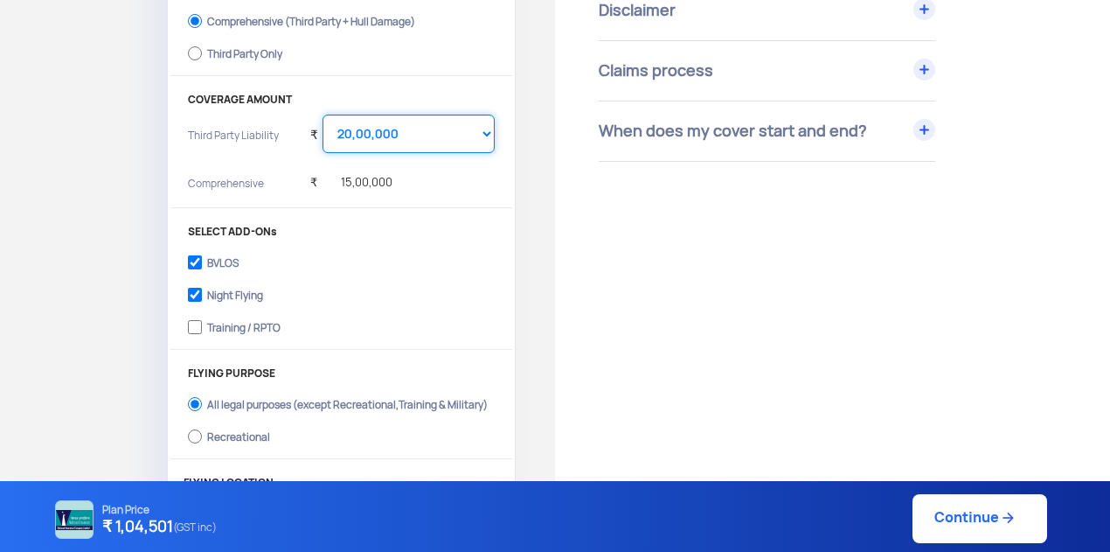
click at [475, 132] on select "Select Amount 10,00,000 15,00,000 20,00,000 25,00,000 30,00,000" at bounding box center [409, 133] width 172 height 38
click at [323, 114] on select "Select Amount 10,00,000 15,00,000 20,00,000 25,00,000 30,00,000" at bounding box center [409, 133] width 172 height 38
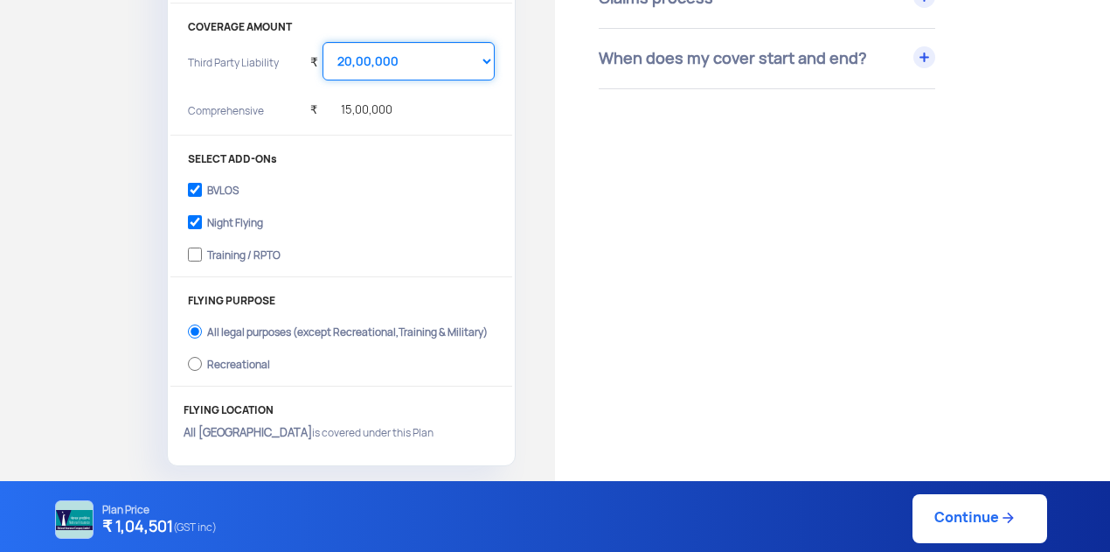
scroll to position [638, 0]
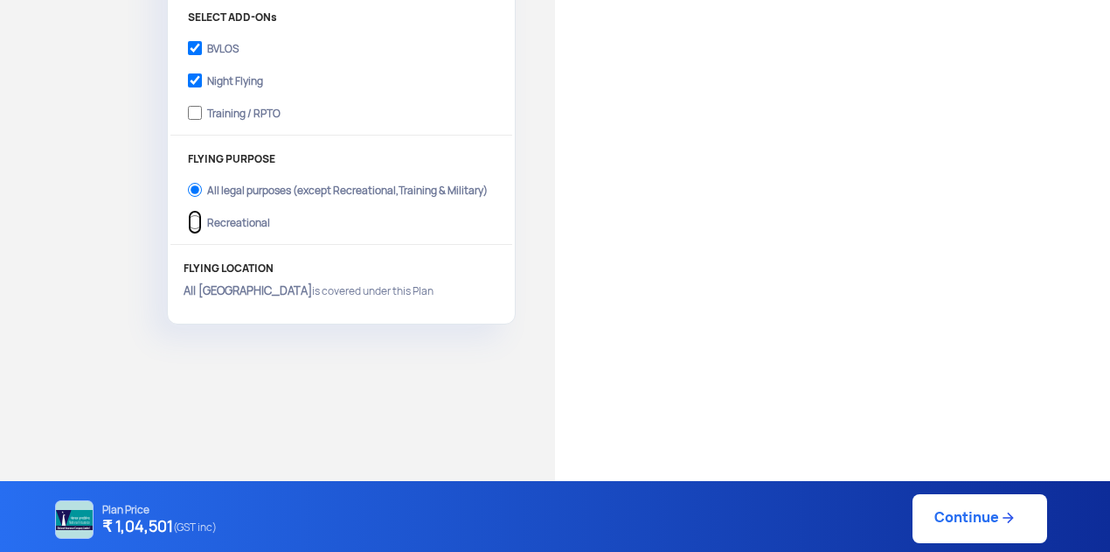
click at [191, 221] on input "Recreational" at bounding box center [195, 222] width 14 height 24
radio input "true"
click at [204, 185] on label "All legal purposes (except Recreational,Training & Military)" at bounding box center [341, 188] width 307 height 28
click at [202, 185] on input "All legal purposes (except Recreational,Training & Military)" at bounding box center [195, 189] width 14 height 24
radio input "true"
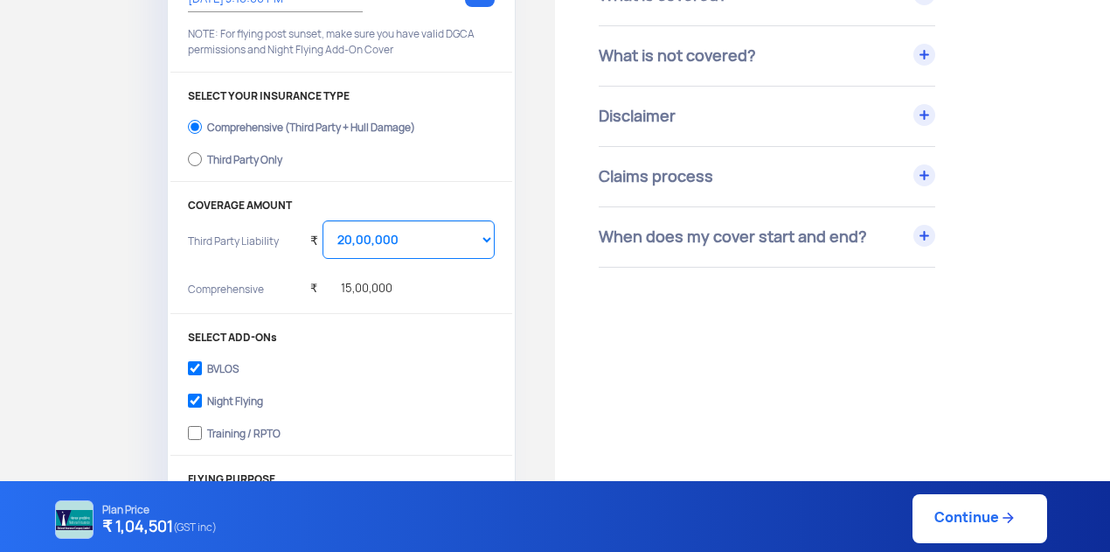
scroll to position [310, 0]
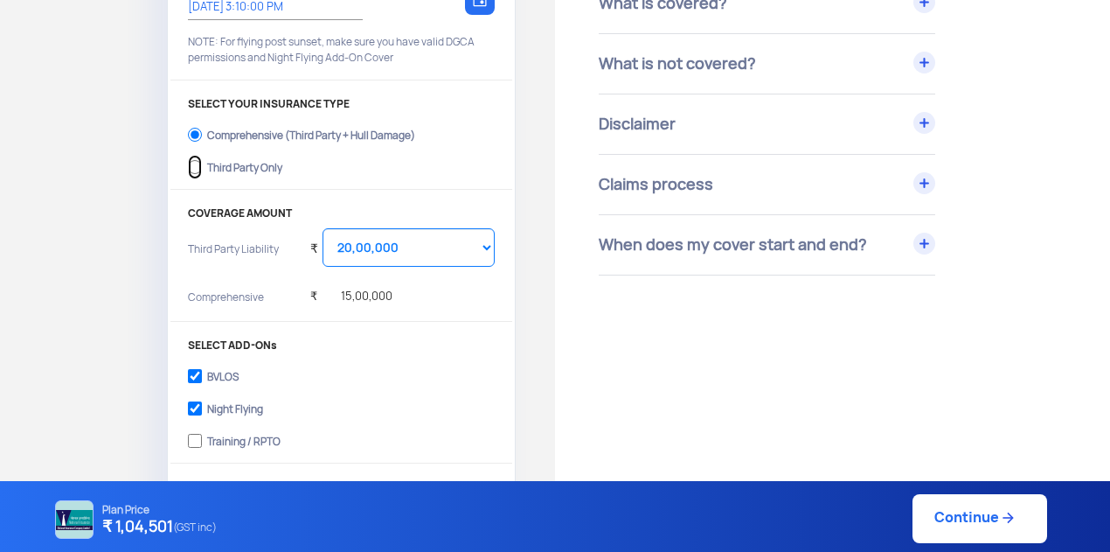
click at [194, 160] on input "Third Party Only" at bounding box center [195, 167] width 14 height 24
radio input "true"
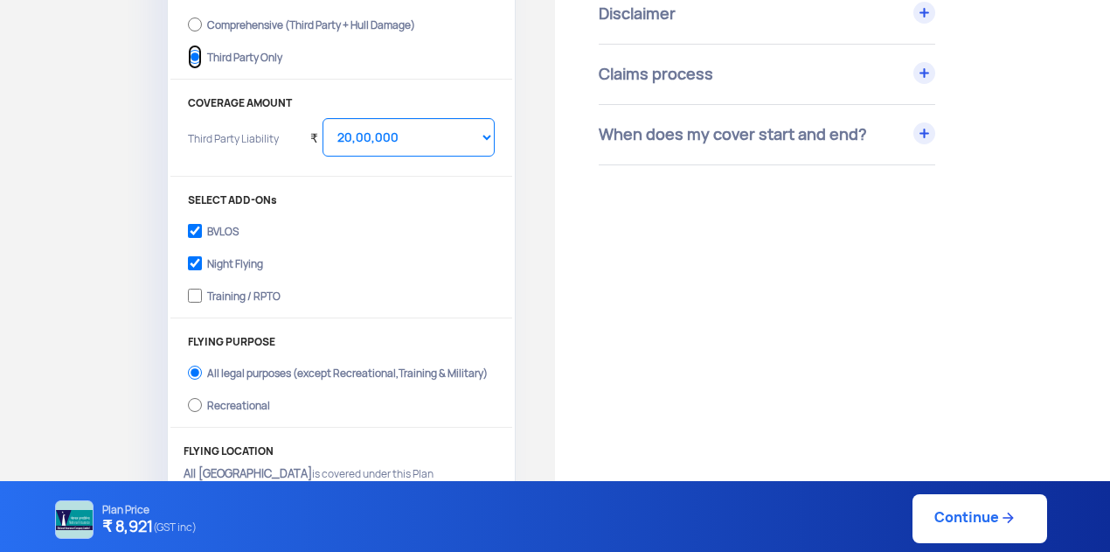
scroll to position [413, 0]
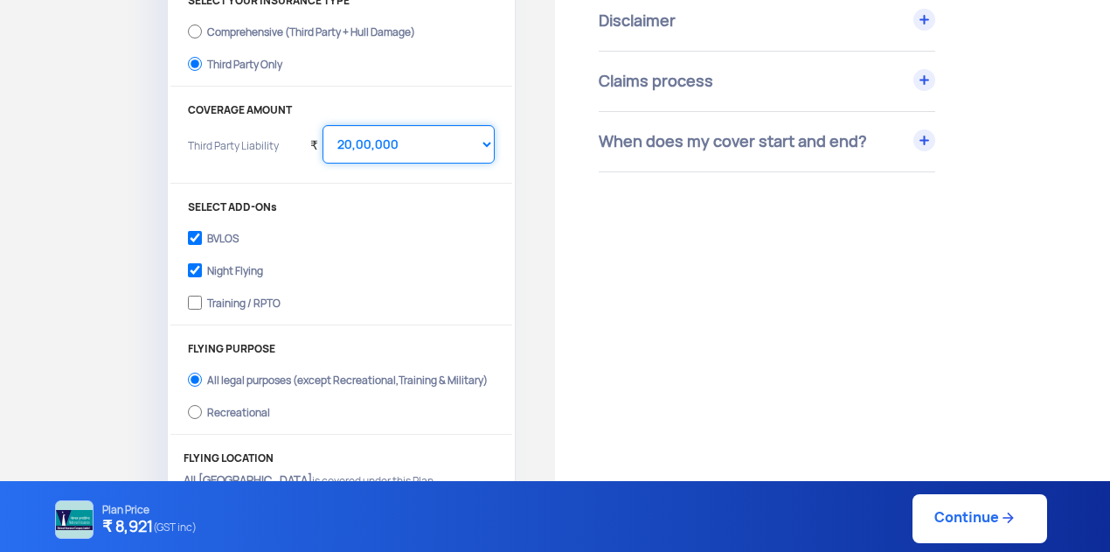
click at [448, 148] on select "Select Amount 10,00,000 15,00,000 20,00,000 25,00,000 30,00,000" at bounding box center [409, 144] width 172 height 38
click at [323, 125] on select "Select Amount 10,00,000 15,00,000 20,00,000 25,00,000 30,00,000" at bounding box center [409, 144] width 172 height 38
click at [420, 141] on select "Select Amount 10,00,000 15,00,000 20,00,000 25,00,000 30,00,000" at bounding box center [409, 144] width 172 height 38
click at [323, 125] on select "Select Amount 10,00,000 15,00,000 20,00,000 25,00,000 30,00,000" at bounding box center [409, 144] width 172 height 38
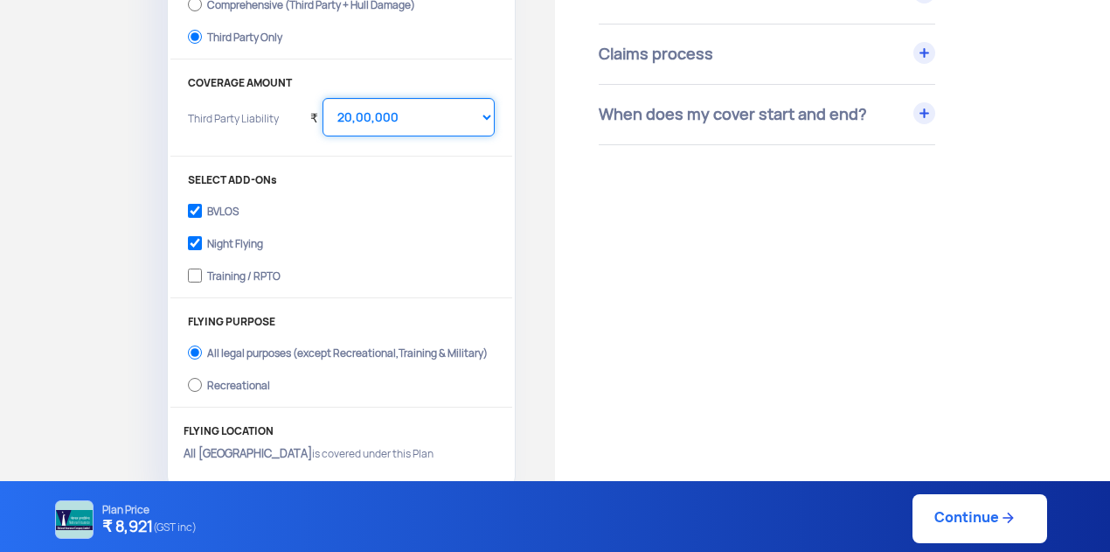
scroll to position [439, 0]
click at [455, 123] on select "Select Amount 10,00,000 15,00,000 20,00,000 25,00,000 30,00,000" at bounding box center [409, 119] width 172 height 38
click at [323, 100] on select "Select Amount 10,00,000 15,00,000 20,00,000 25,00,000 30,00,000" at bounding box center [409, 119] width 172 height 38
click at [417, 113] on select "Select Amount 10,00,000 15,00,000 20,00,000 25,00,000 30,00,000" at bounding box center [409, 119] width 172 height 38
select select "2000000"
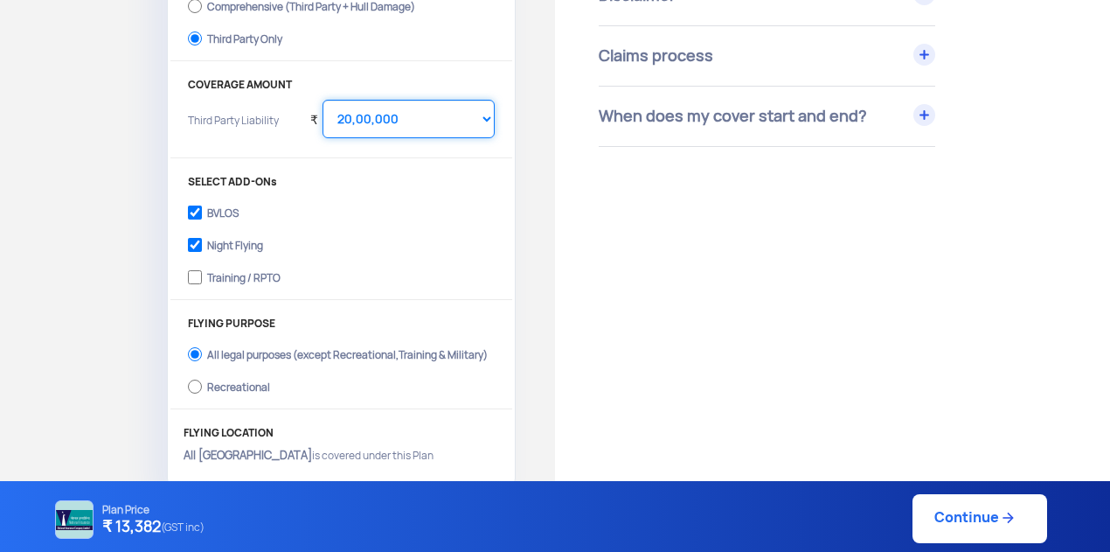
click at [323, 100] on select "Select Amount 10,00,000 15,00,000 20,00,000 25,00,000 30,00,000" at bounding box center [409, 119] width 172 height 38
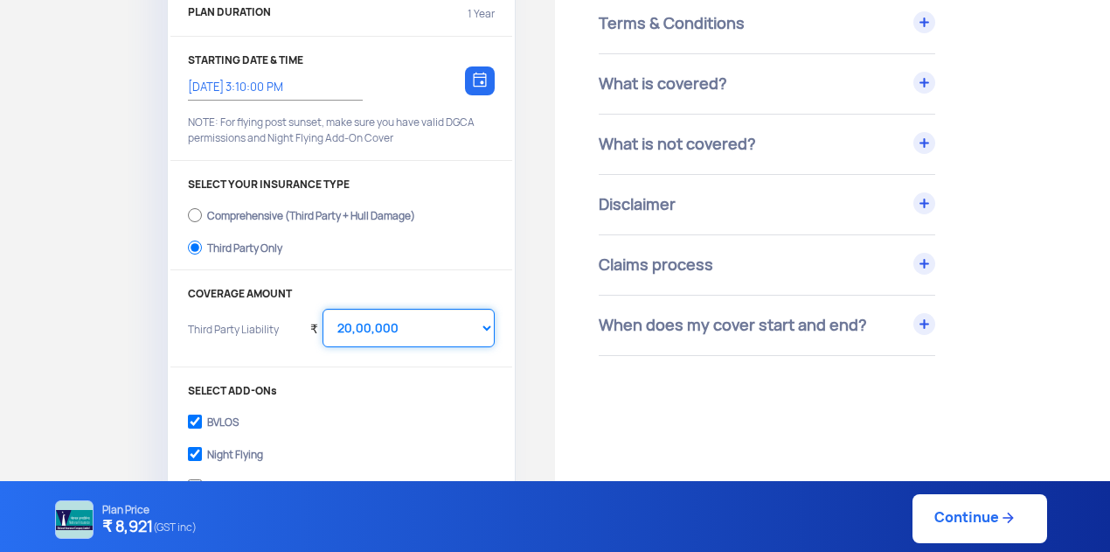
scroll to position [0, 0]
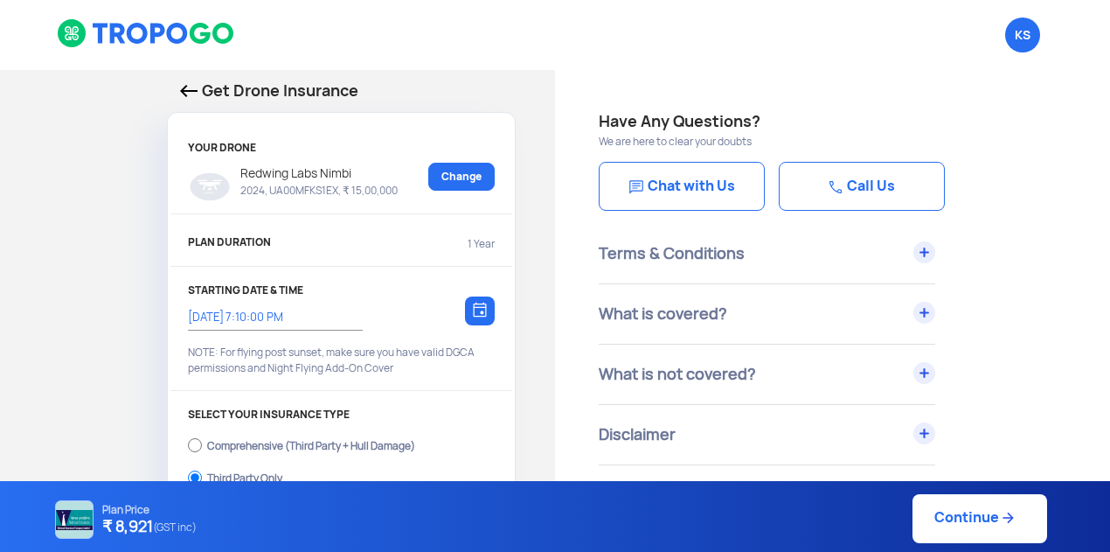
select select "2000000"
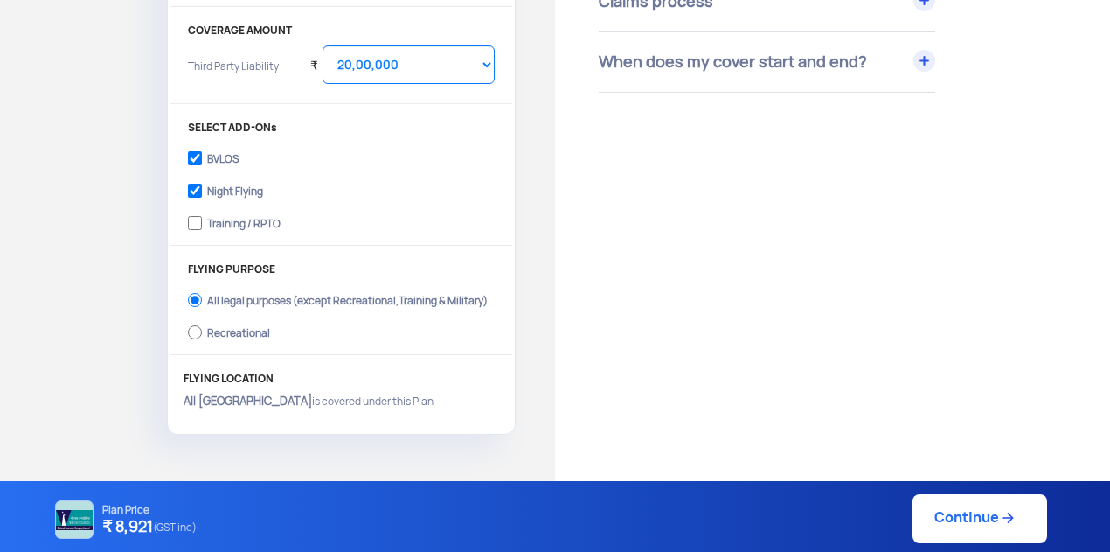
scroll to position [638, 0]
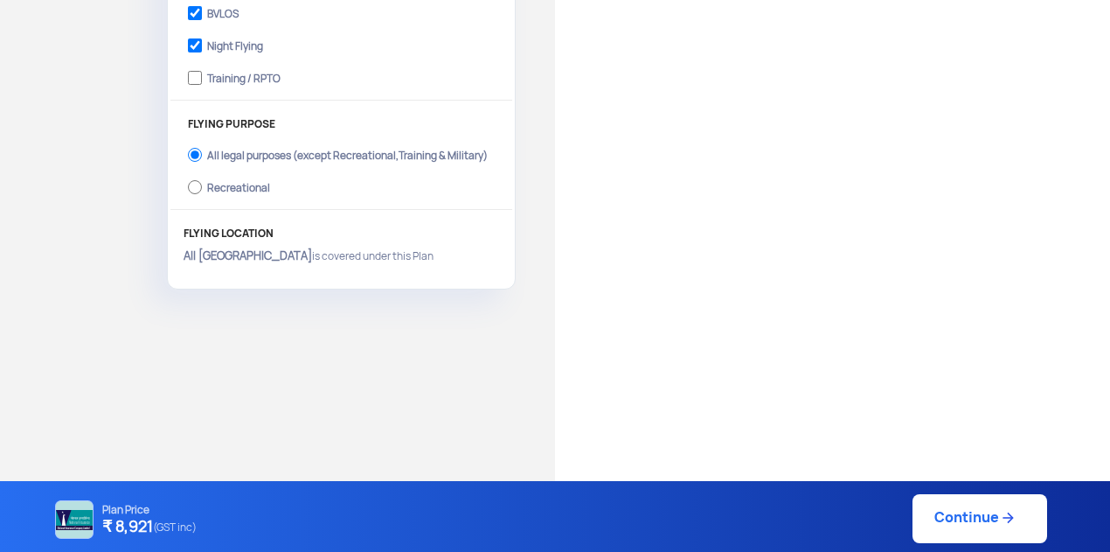
click at [971, 532] on link "Continue" at bounding box center [979, 518] width 135 height 49
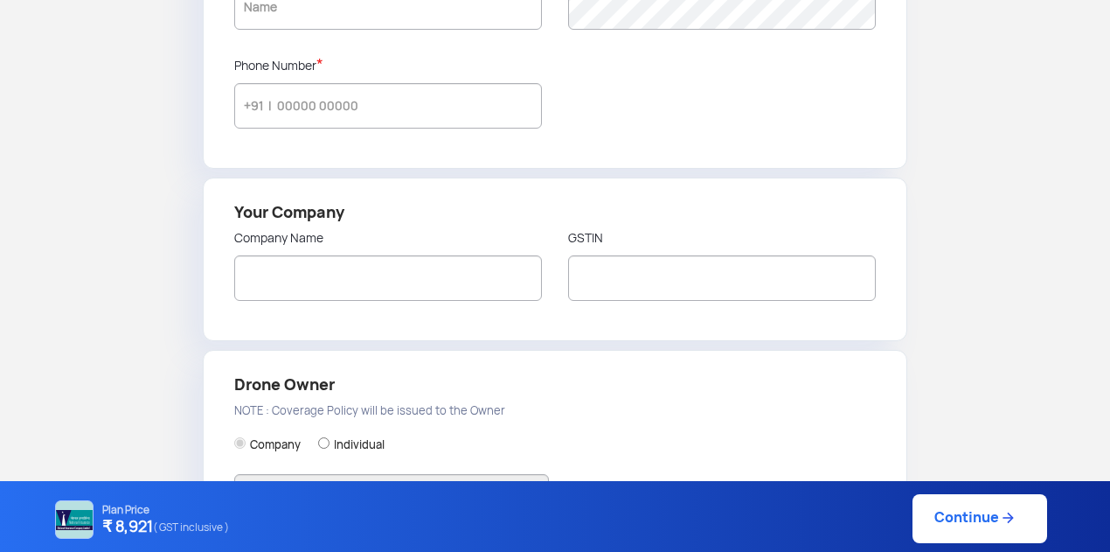
type input "Krupa Sagar"
type input "9686408004"
type input "Kitemaps Aerial Mapping Services Private Ltd"
type input "29AAGCK9438F1Z4"
type input "Kitemaps Aerial Mapping Services Private Ltd"
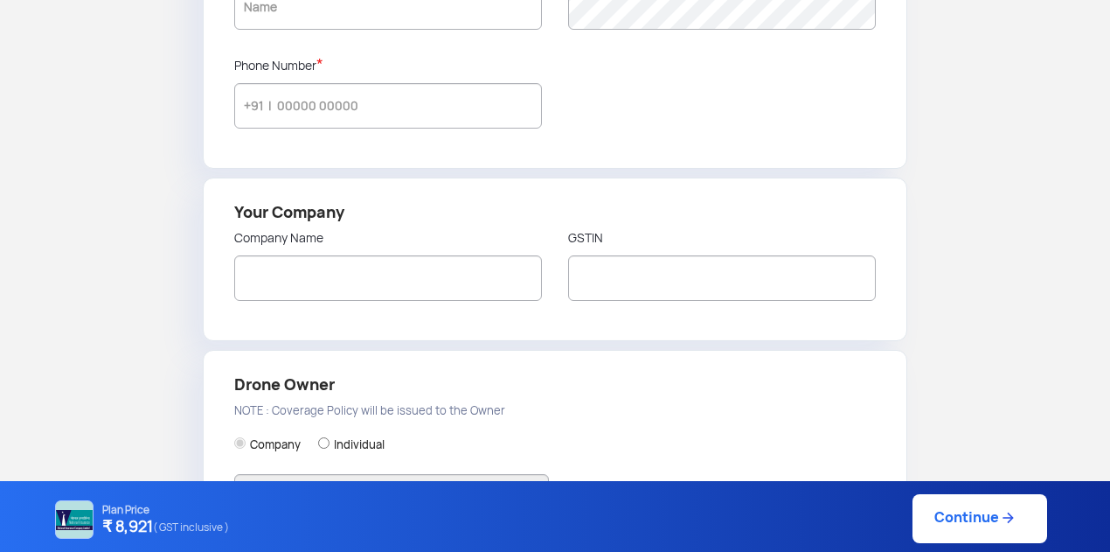
type input "Plot no 25, Hi-Tech Aerospace and Defence Park, KIADB Industrial Area, Bhatra-M…"
type input "562110"
type input "Bangalore Rural"
type input "Karnataka"
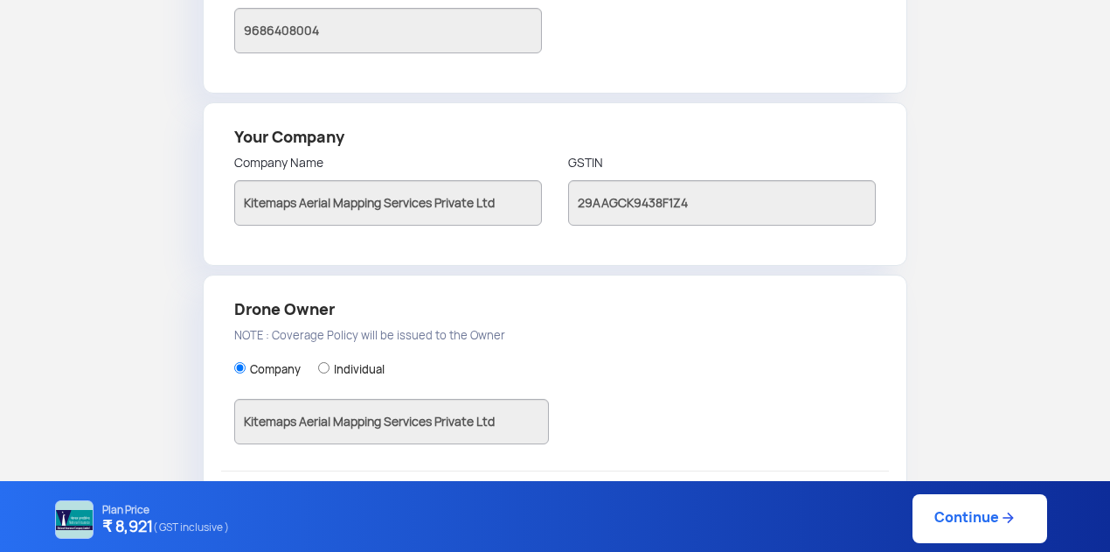
scroll to position [544, 0]
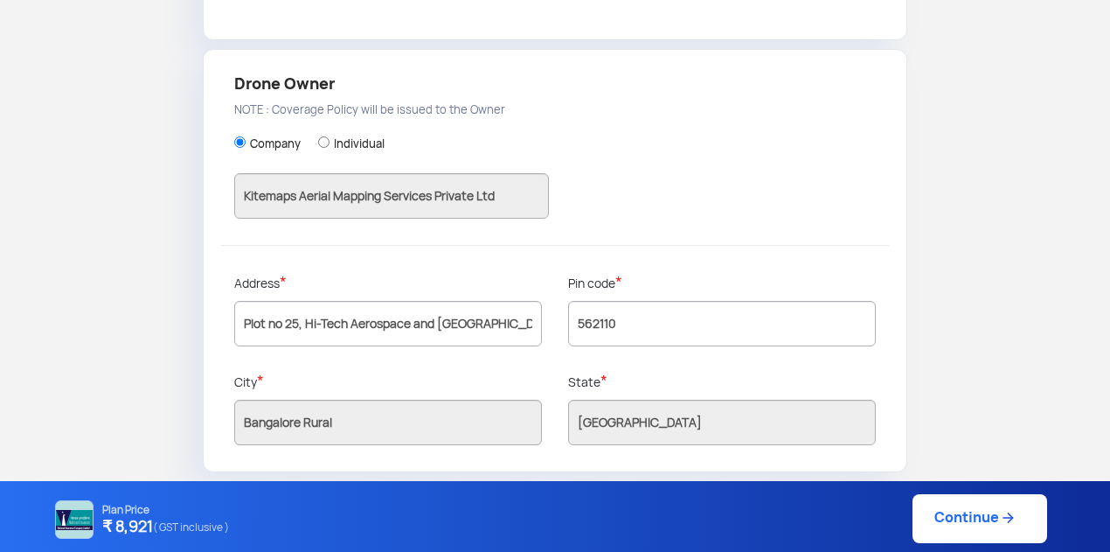
click at [968, 517] on link "Continue" at bounding box center [979, 518] width 135 height 49
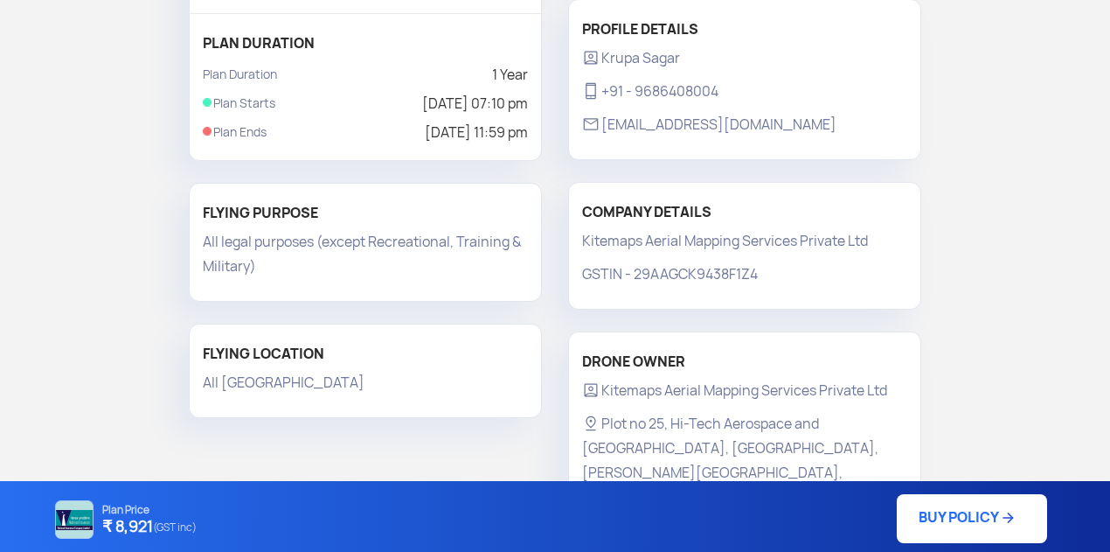
scroll to position [434, 0]
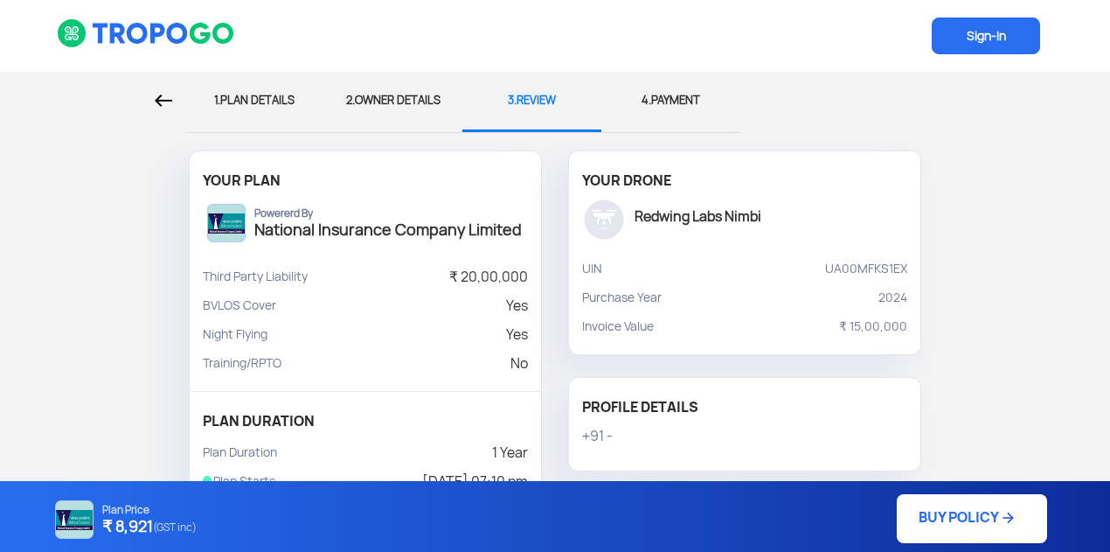
click at [168, 148] on div "1. PLAN DETAILS 2. OWNER DETAILS 3. REVIEW 4. PAYMENT YOUR PLAN Powererd By Nat…" at bounding box center [555, 466] width 1110 height 789
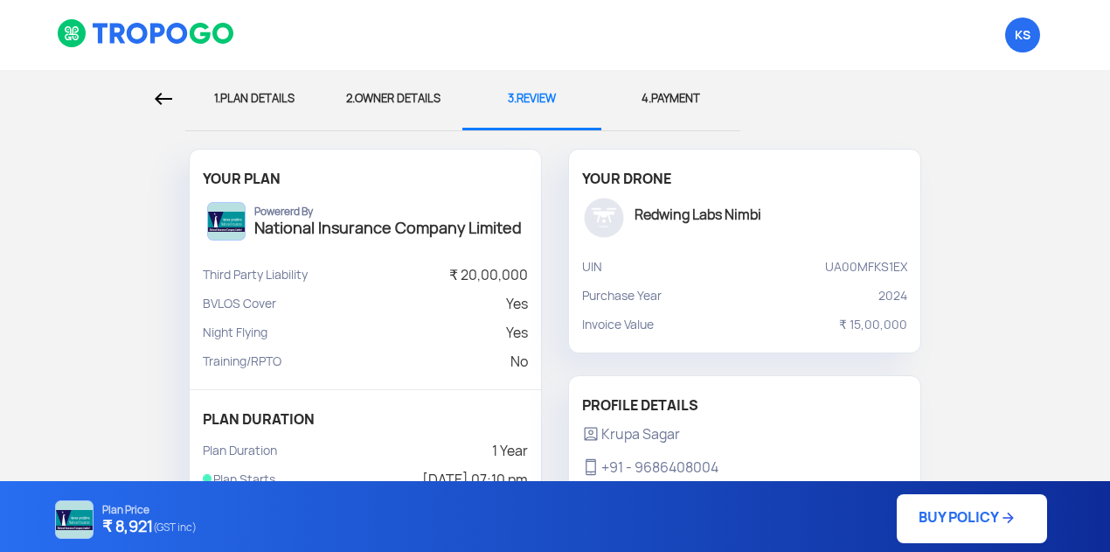
click at [164, 98] on img at bounding box center [163, 99] width 17 height 12
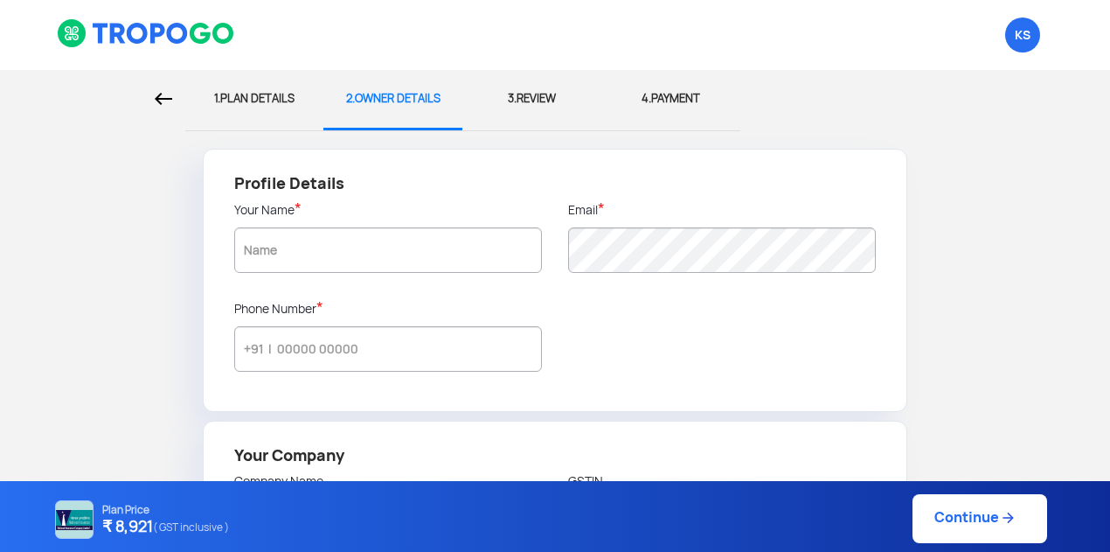
type input "Krupa Sagar"
type input "9686408004"
type input "Kitemaps Aerial Mapping Services Private Ltd"
type input "29AAGCK9438F1Z4"
type input "Kitemaps Aerial Mapping Services Private Ltd"
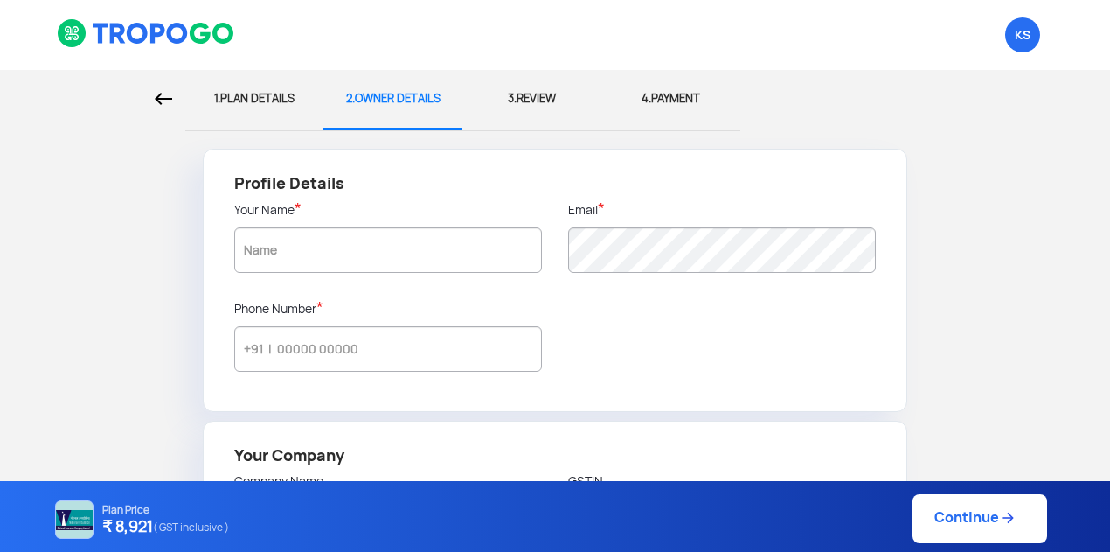
type input "Plot no 25, Hi-Tech Aerospace and Defence Park, KIADB Industrial Area, Bhatra-M…"
type input "562110"
type input "Bangalore Rural"
type input "Karnataka"
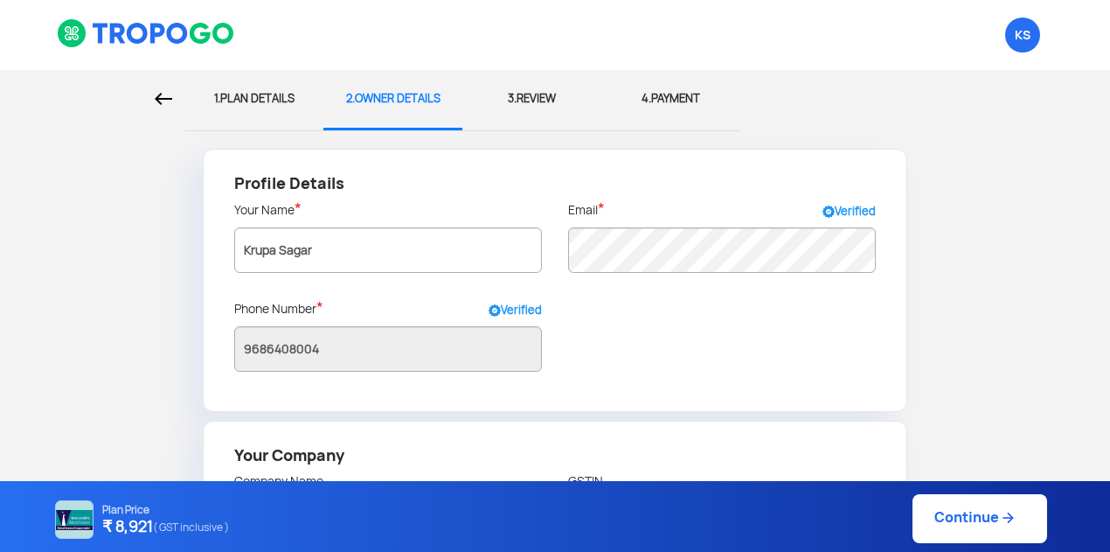
click at [164, 98] on img at bounding box center [163, 99] width 17 height 12
select select "1000000"
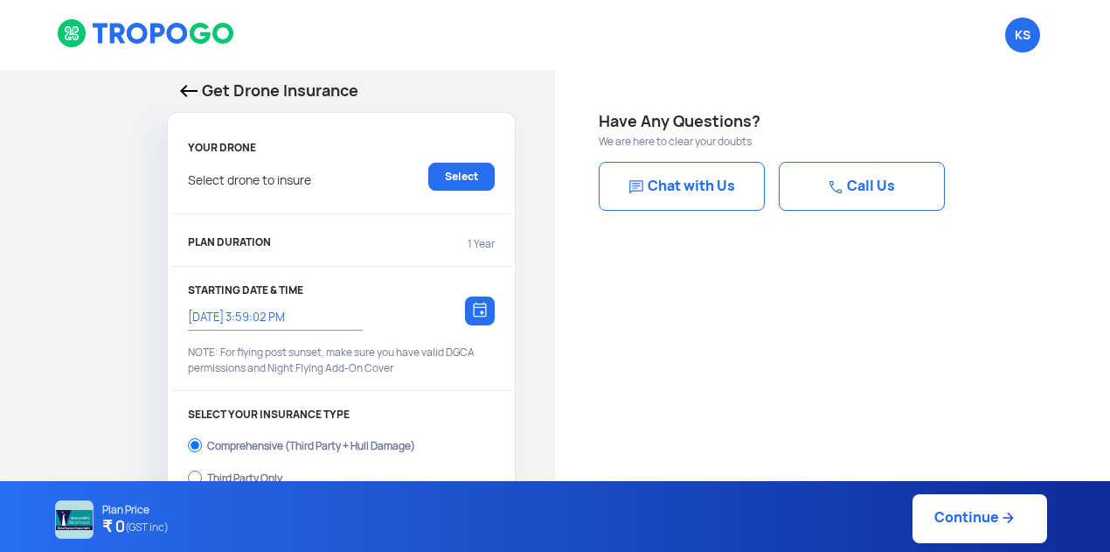
type input "12/9/2025, 4:09:00 PM"
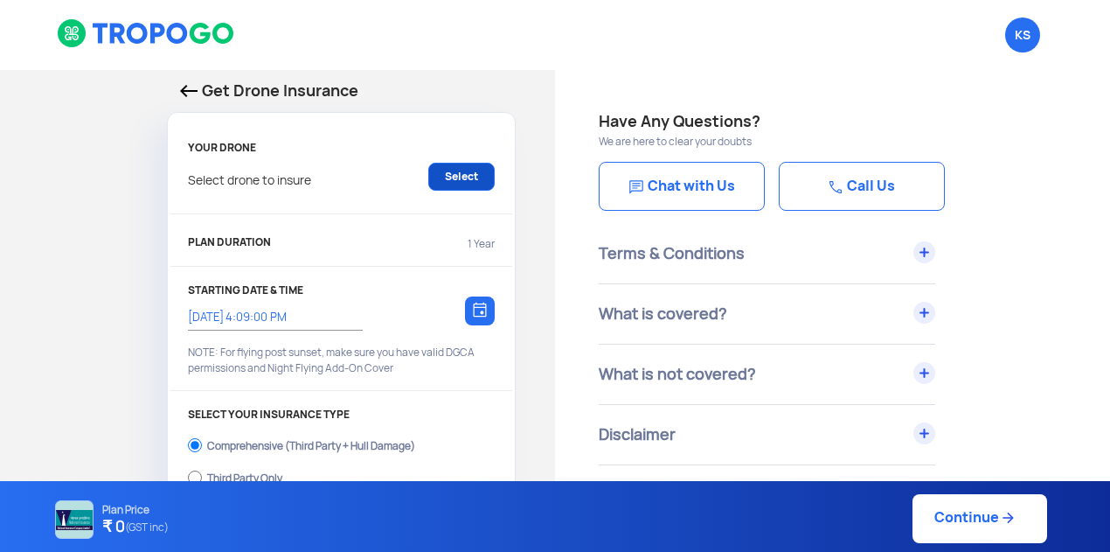
click at [479, 184] on link "Select" at bounding box center [461, 177] width 66 height 28
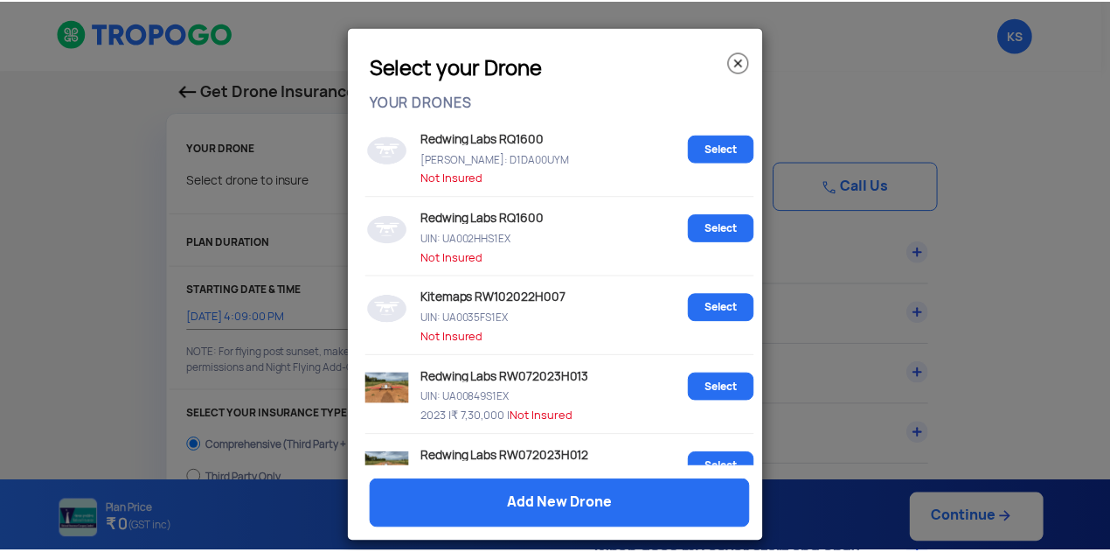
scroll to position [580, 0]
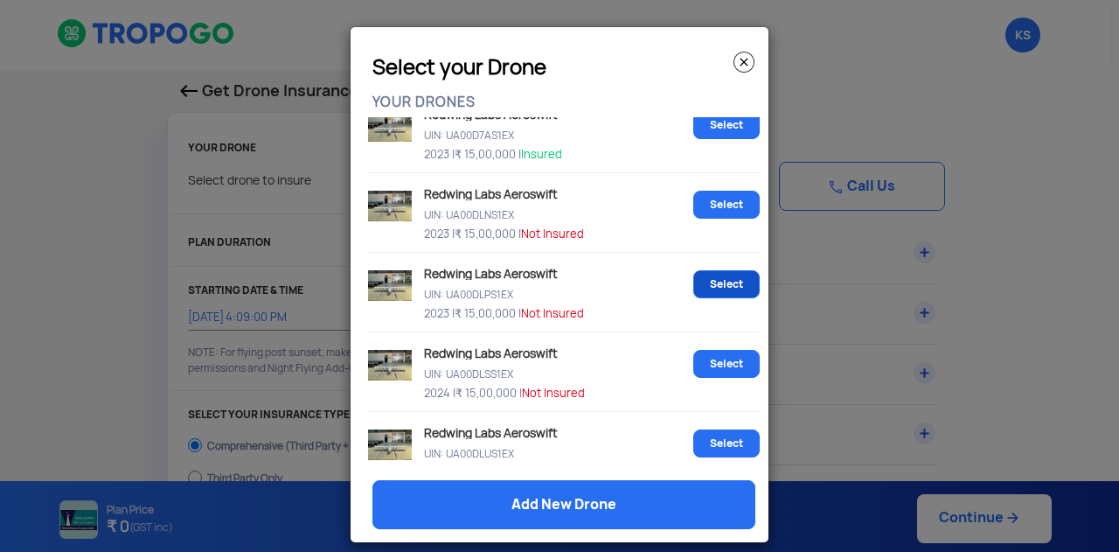
click at [711, 291] on link "Select" at bounding box center [726, 284] width 66 height 28
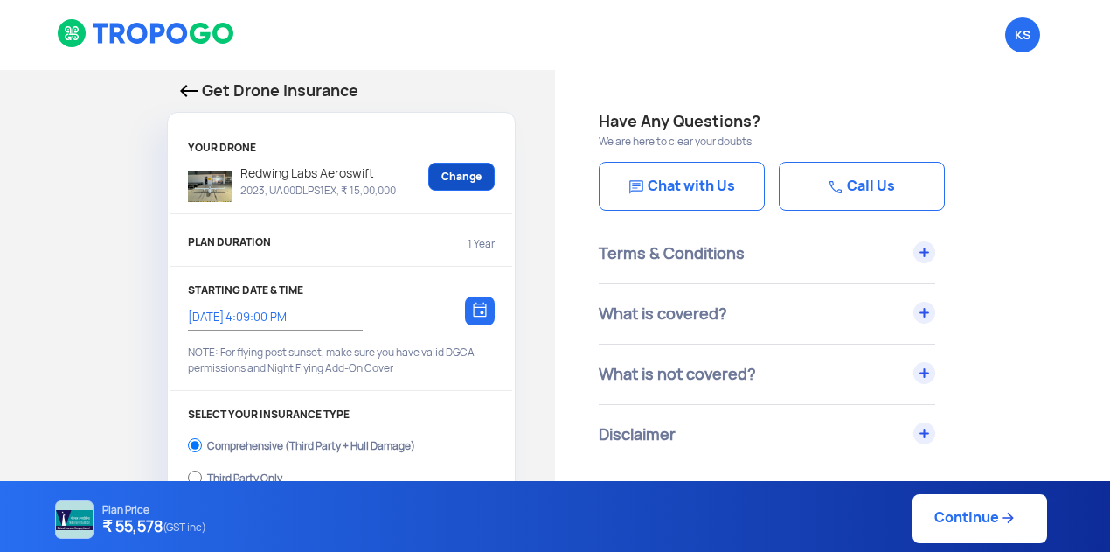
click at [437, 179] on link "Change" at bounding box center [461, 177] width 66 height 28
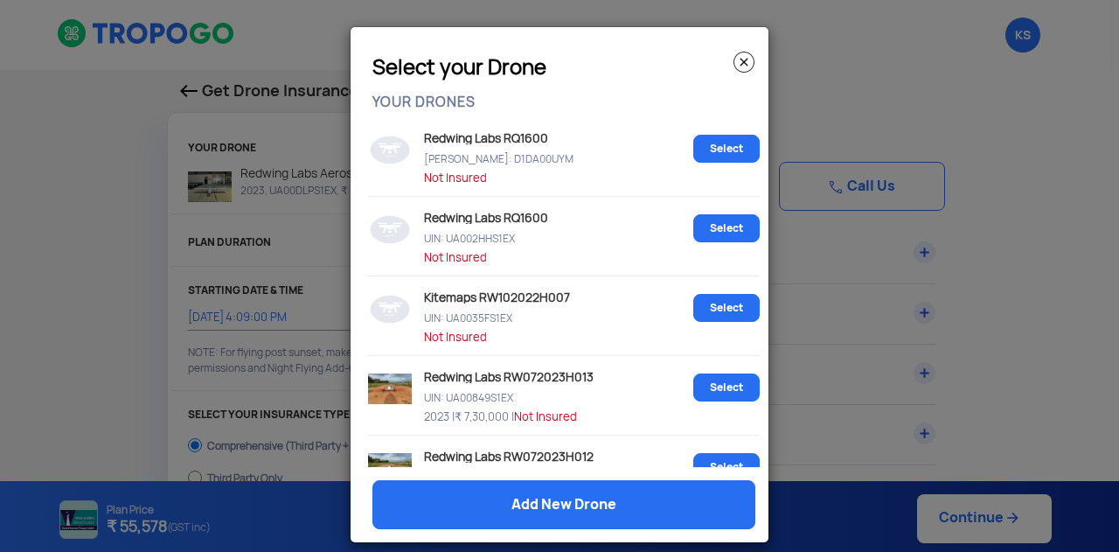
click at [745, 62] on img at bounding box center [743, 62] width 21 height 21
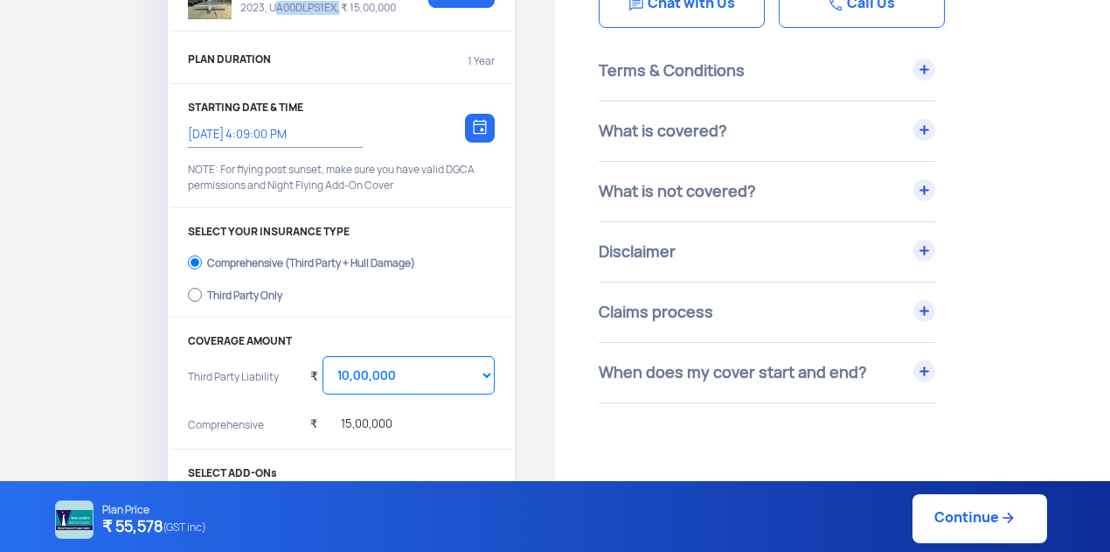
scroll to position [184, 0]
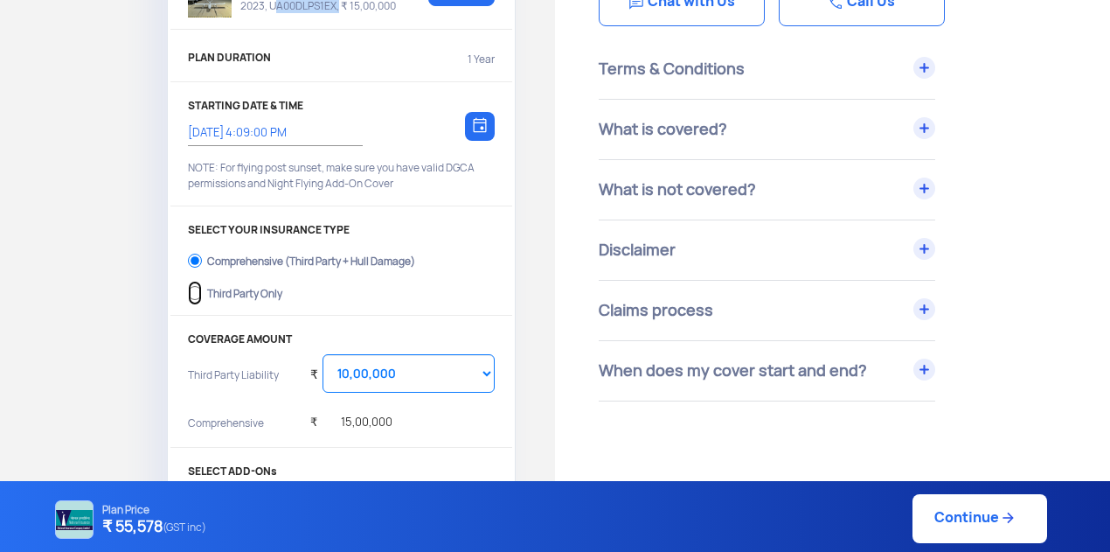
click at [199, 291] on input "Third Party Only" at bounding box center [195, 293] width 14 height 24
radio input "true"
select select "2000000"
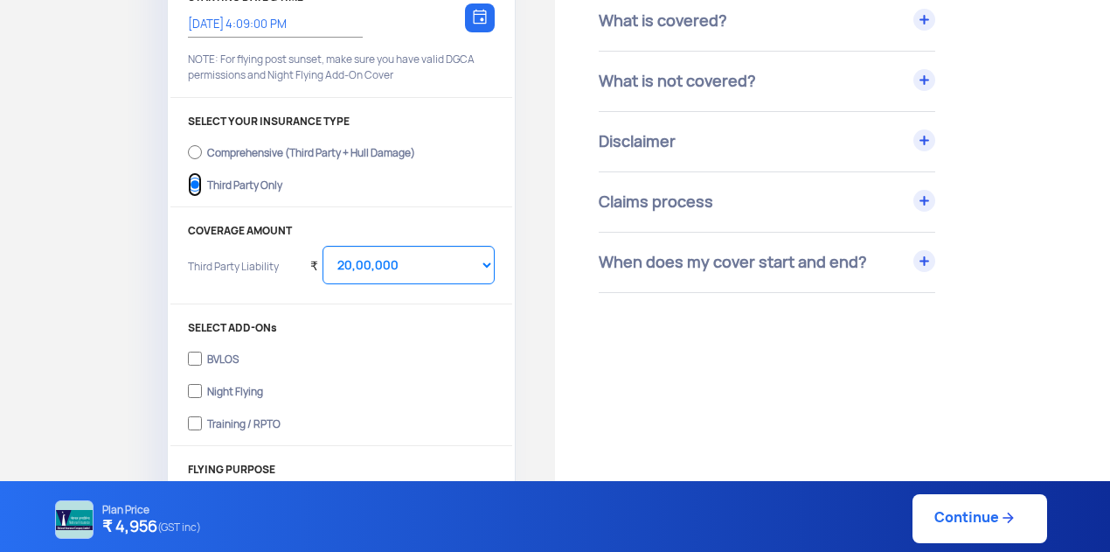
scroll to position [366, 0]
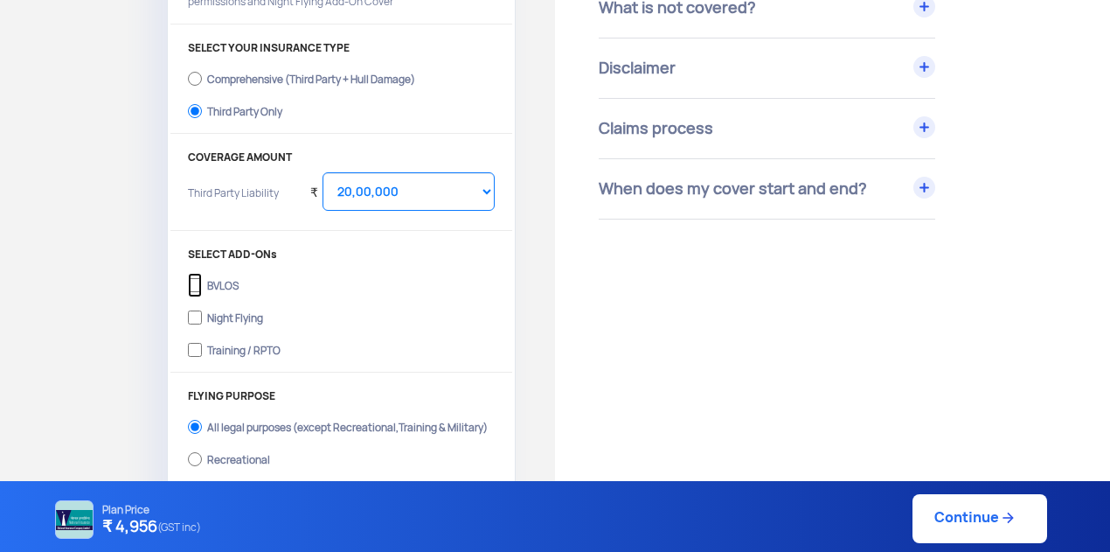
click at [191, 291] on input "BVLOS" at bounding box center [195, 285] width 14 height 24
checkbox input "true"
click at [194, 315] on input "Night Flying" at bounding box center [195, 317] width 14 height 24
checkbox input "true"
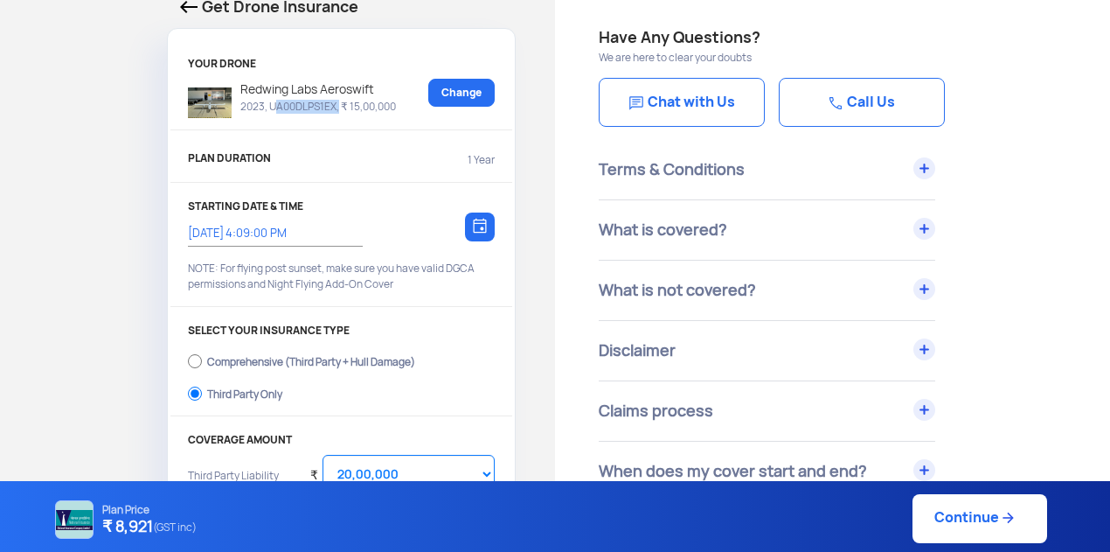
scroll to position [80, 0]
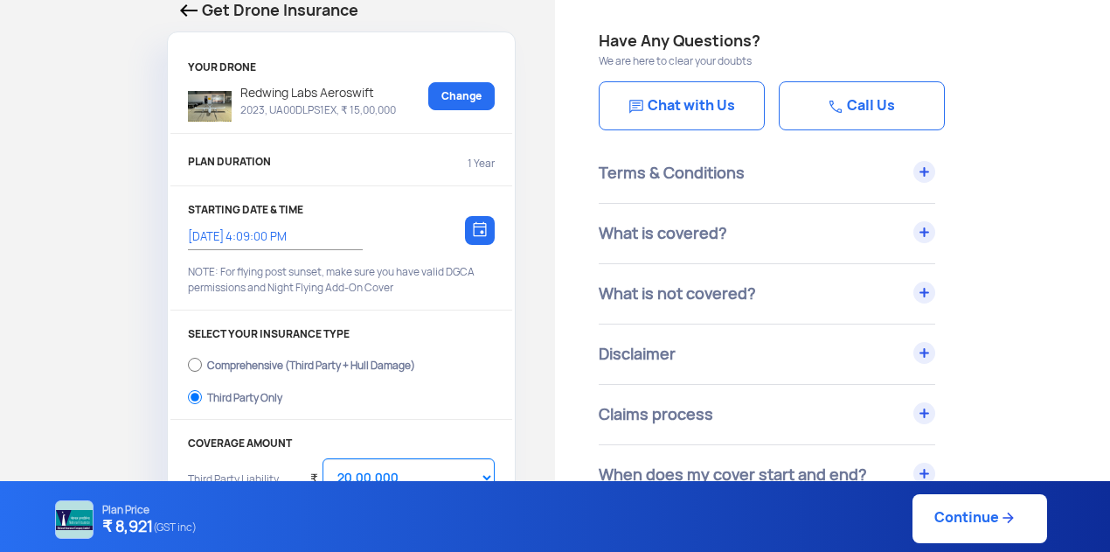
click at [975, 535] on link "Continue" at bounding box center [979, 518] width 135 height 49
type input "12/9/2025, 4:10:00 PM"
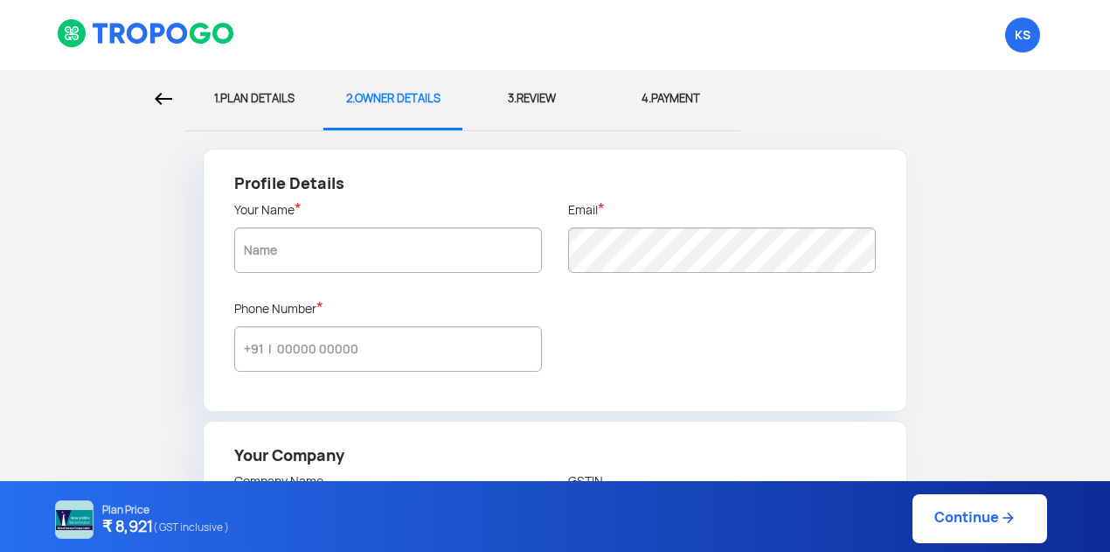
type input "Krupa Sagar"
type input "9686408004"
type input "Kitemaps Aerial Mapping Services Private Ltd"
type input "29AAGCK9438F1Z4"
type input "Kitemaps Aerial Mapping Services Private Ltd"
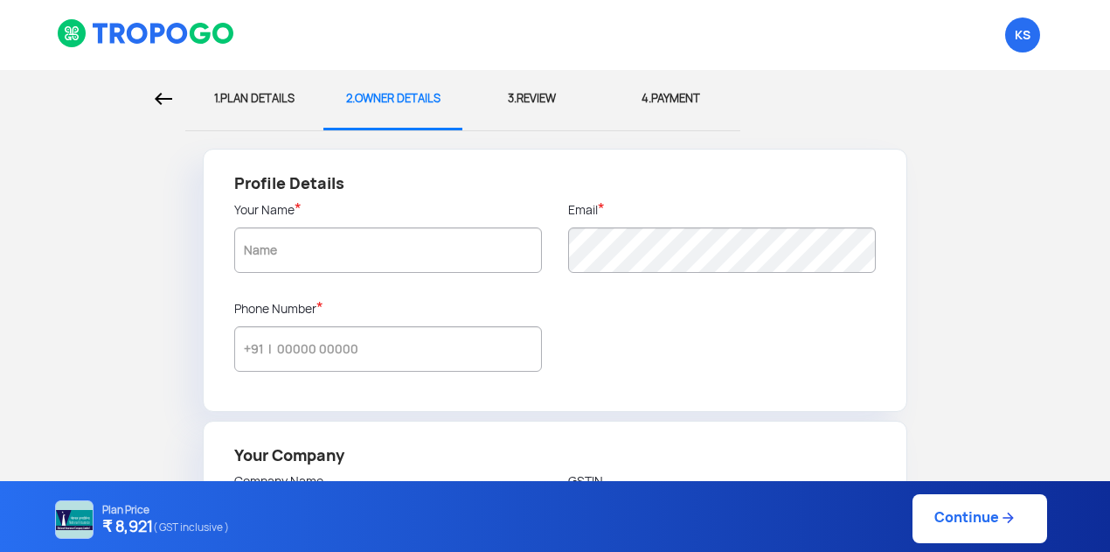
type input "Plot no 25, Hi-Tech Aerospace and Defence Park, KIADB Industrial Area, Bhatra-M…"
type input "562110"
type input "Bangalore Rural"
type input "Karnataka"
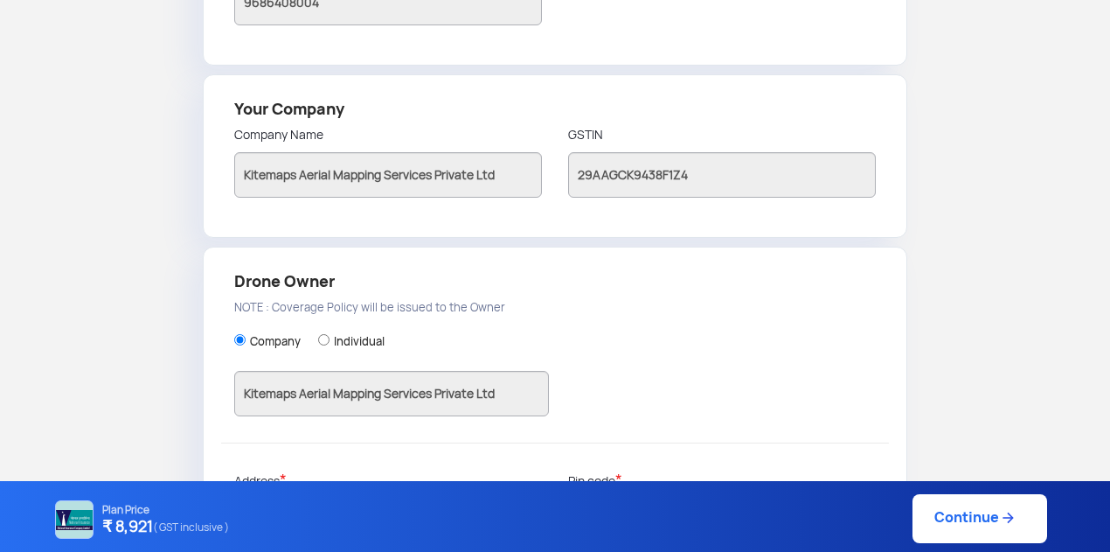
scroll to position [544, 0]
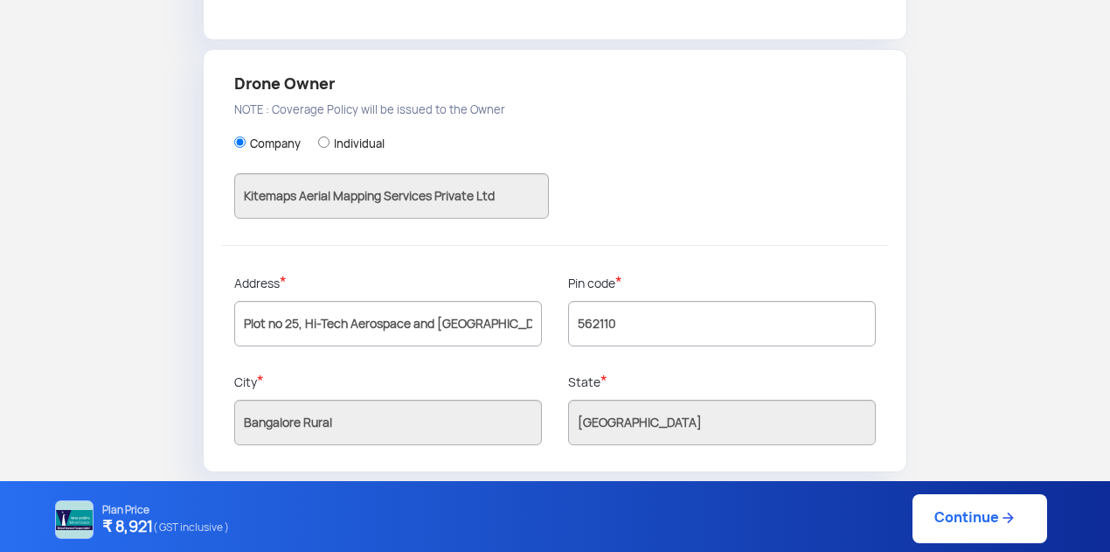
click at [977, 531] on link "Continue" at bounding box center [979, 518] width 135 height 49
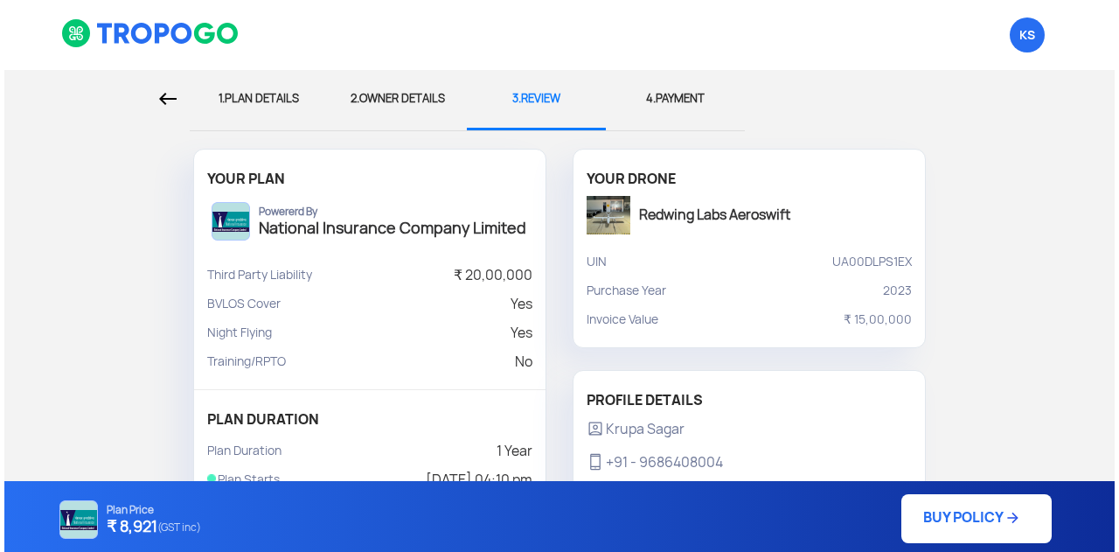
scroll to position [428, 0]
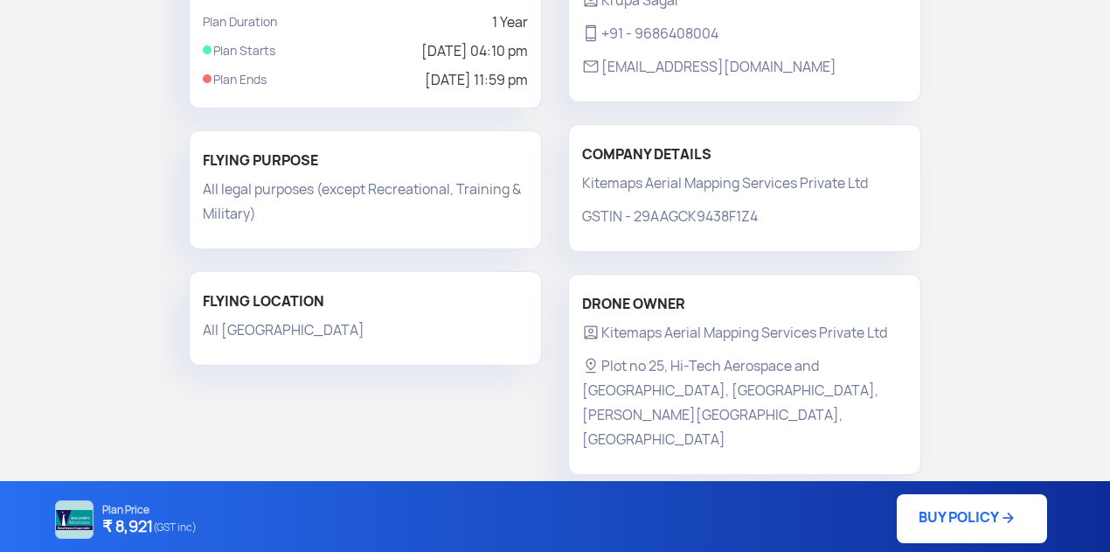
click at [965, 533] on link "BUY POLICY" at bounding box center [972, 518] width 150 height 49
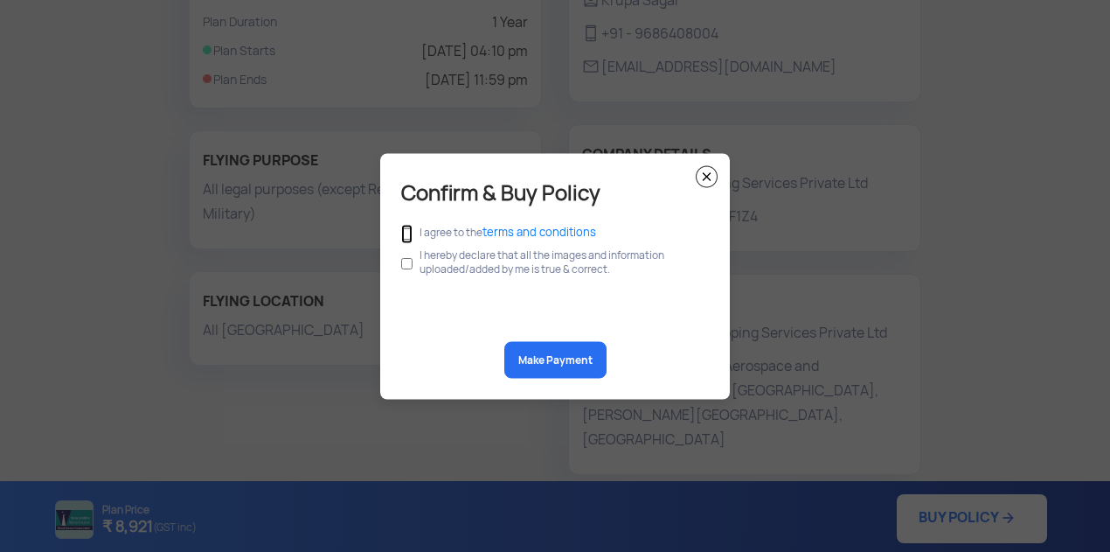
click at [406, 235] on input "checkbox" at bounding box center [406, 233] width 11 height 19
checkbox input "true"
click at [400, 266] on div "Confirm & Buy Policy I agree to the terms and conditions I hereby declare that …" at bounding box center [555, 276] width 350 height 246
click at [411, 266] on input "checkbox" at bounding box center [406, 262] width 11 height 33
checkbox input "true"
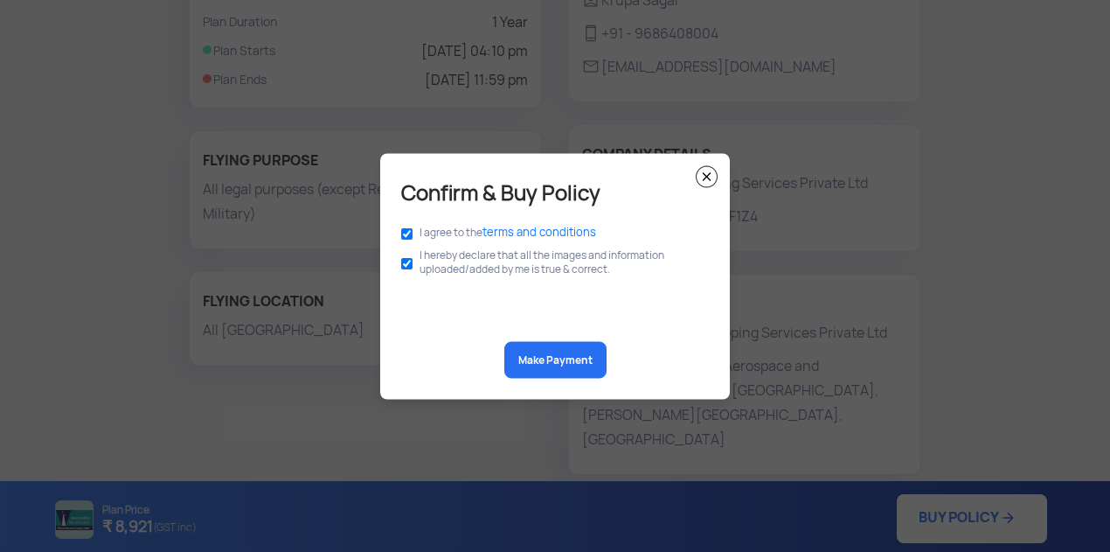
click at [547, 357] on button "Make Payment" at bounding box center [555, 359] width 102 height 37
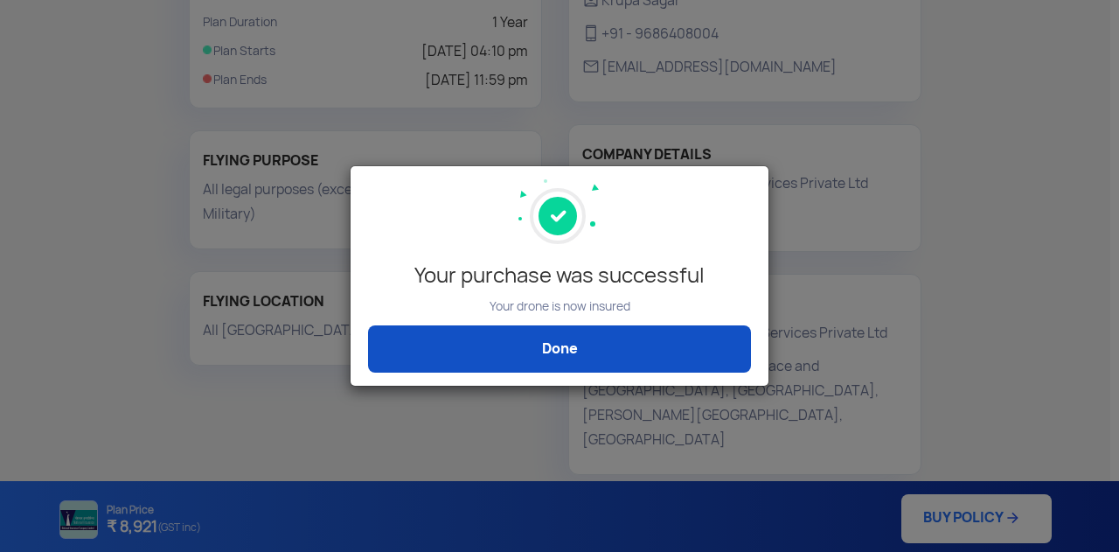
click at [663, 368] on link "Done" at bounding box center [559, 348] width 383 height 47
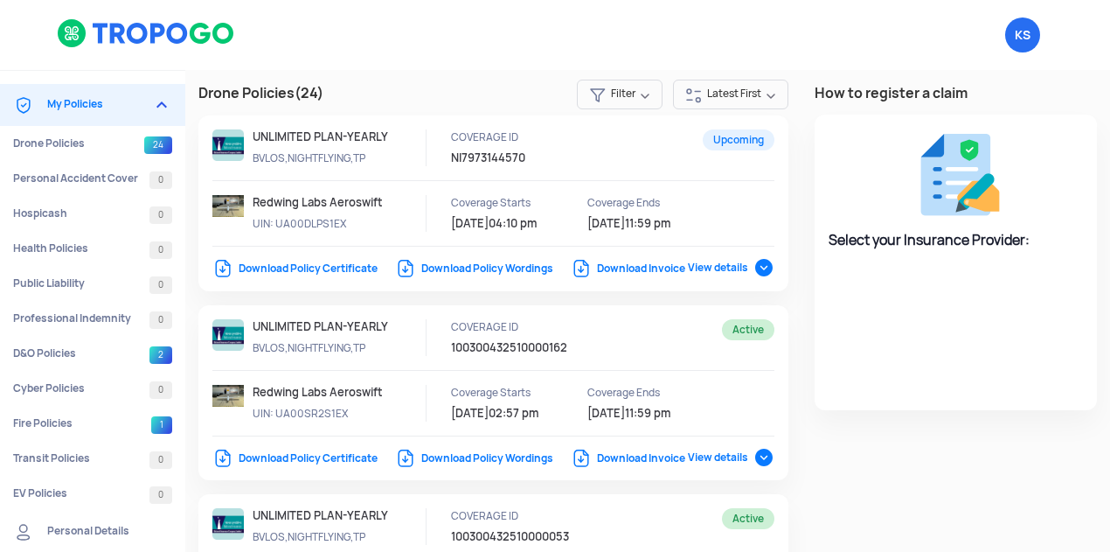
select select "National Insurance"
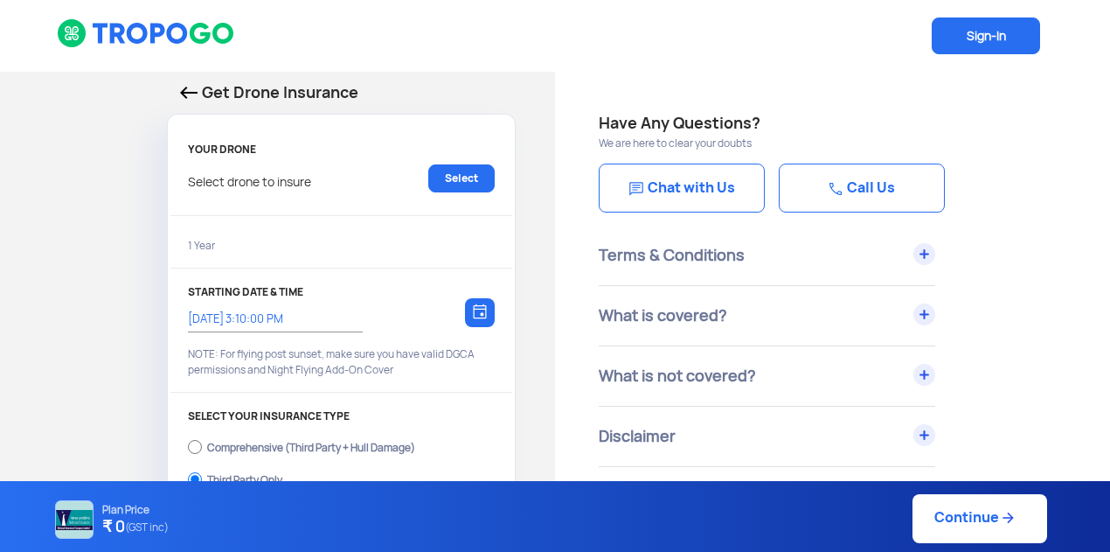
select select "2000000"
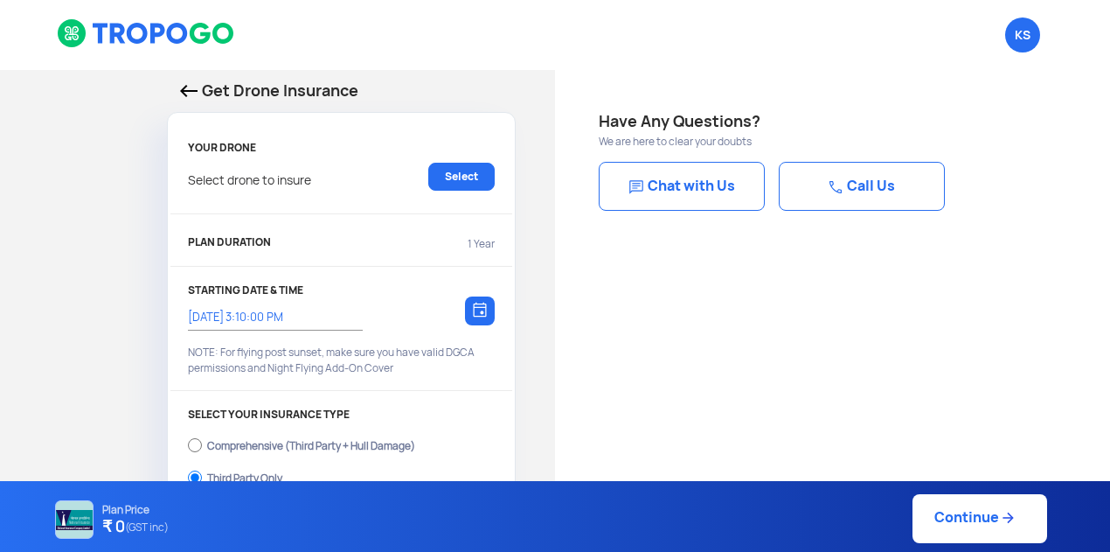
type input "[DATE] 4:09:00 PM"
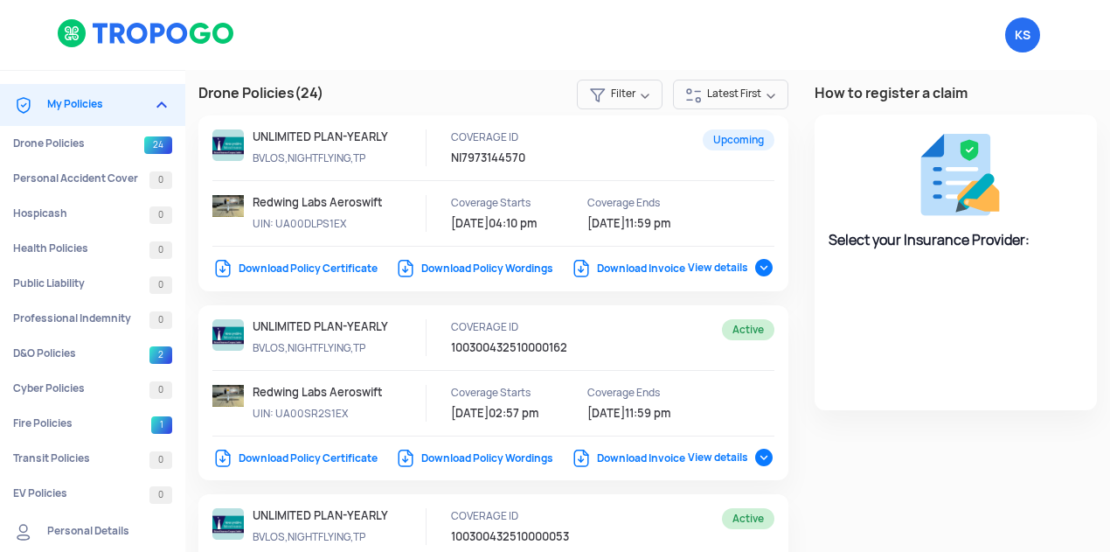
select select "National Insurance"
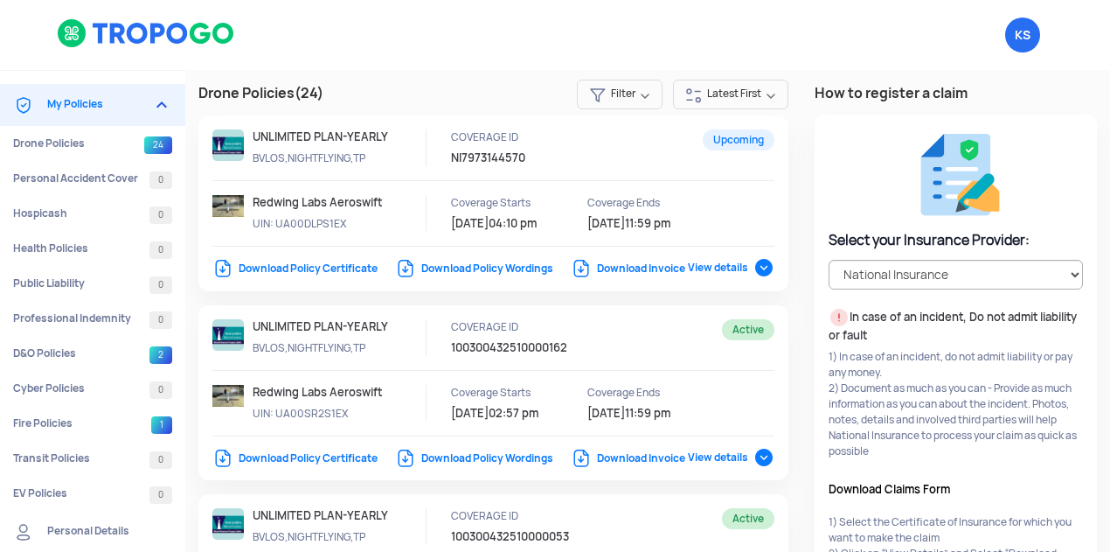
click at [631, 272] on link "Download Invoice" at bounding box center [628, 268] width 114 height 14
